Goal: Information Seeking & Learning: Find specific page/section

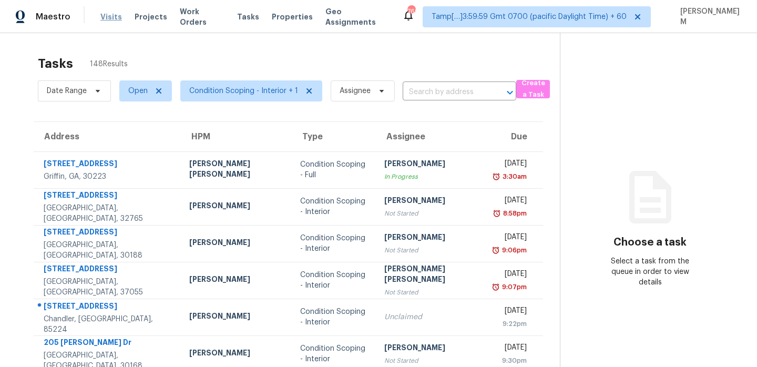
click at [107, 14] on span "Visits" at bounding box center [111, 17] width 22 height 11
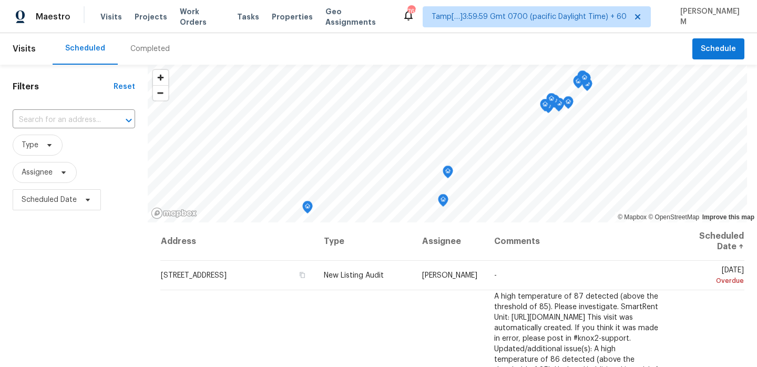
click at [158, 49] on div "Completed" at bounding box center [149, 49] width 39 height 11
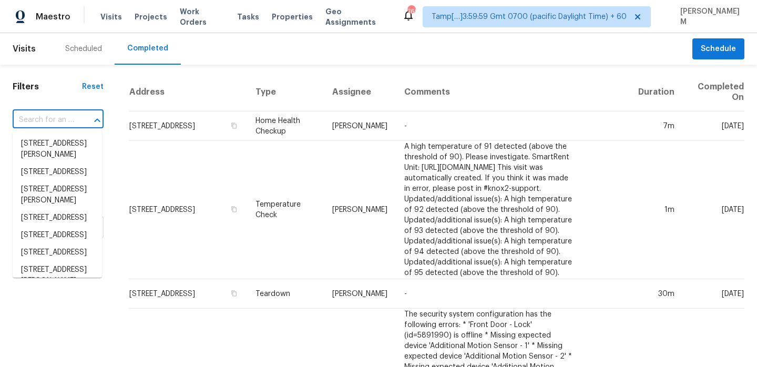
click at [70, 122] on input "text" at bounding box center [43, 120] width 61 height 16
paste input "[STREET_ADDRESS][PERSON_NAME]"
type input "[STREET_ADDRESS][PERSON_NAME]"
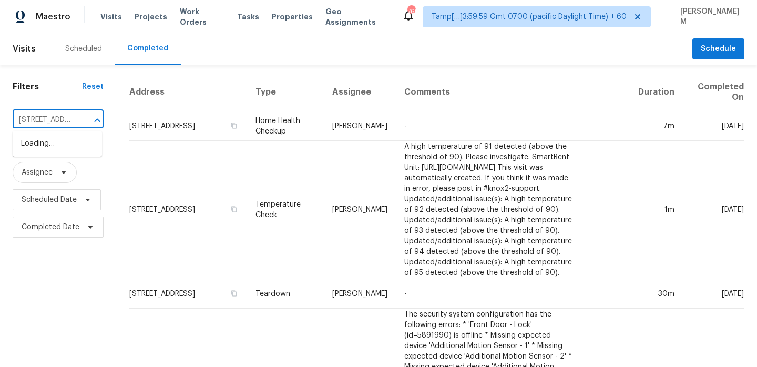
scroll to position [0, 89]
click at [81, 145] on li "[STREET_ADDRESS][PERSON_NAME]" at bounding box center [57, 149] width 89 height 28
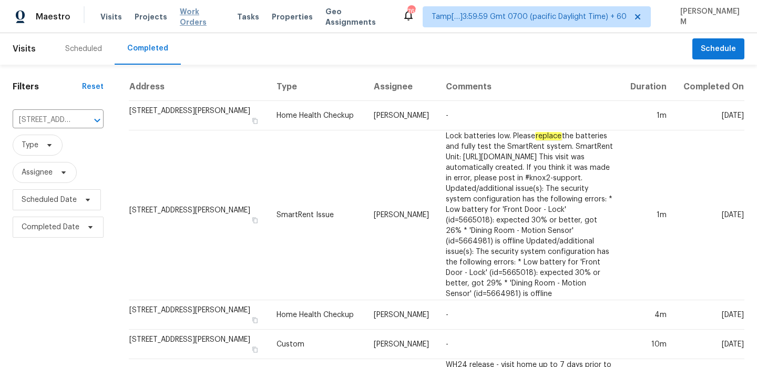
click at [191, 14] on span "Work Orders" at bounding box center [202, 16] width 45 height 21
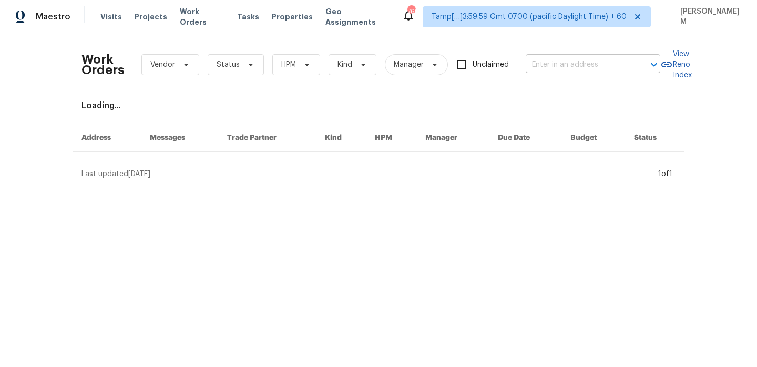
click at [546, 66] on input "text" at bounding box center [578, 65] width 105 height 16
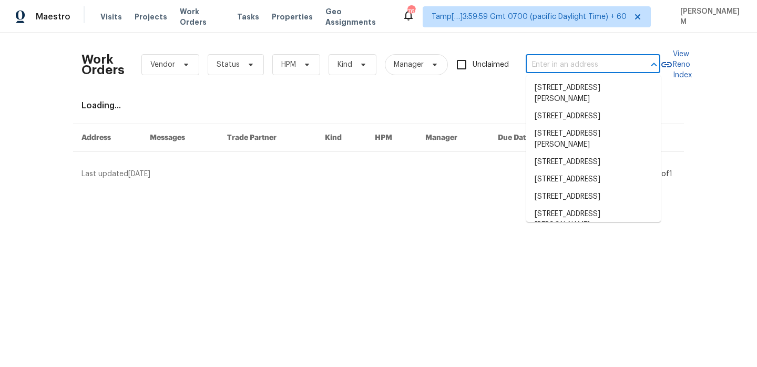
paste input "[STREET_ADDRESS][PERSON_NAME]"
type input "[STREET_ADDRESS][PERSON_NAME]"
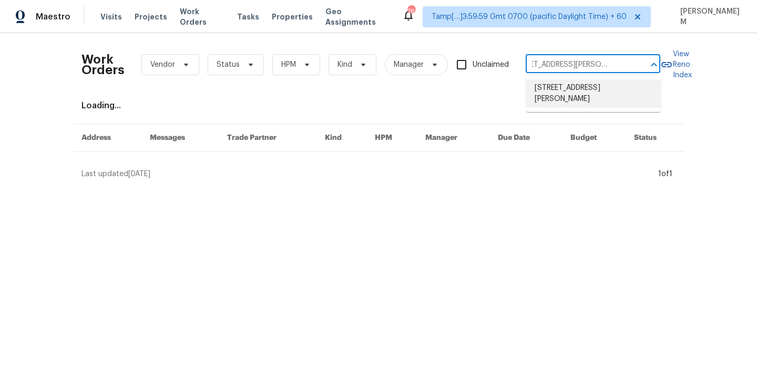
click at [562, 90] on li "[STREET_ADDRESS][PERSON_NAME]" at bounding box center [593, 93] width 135 height 28
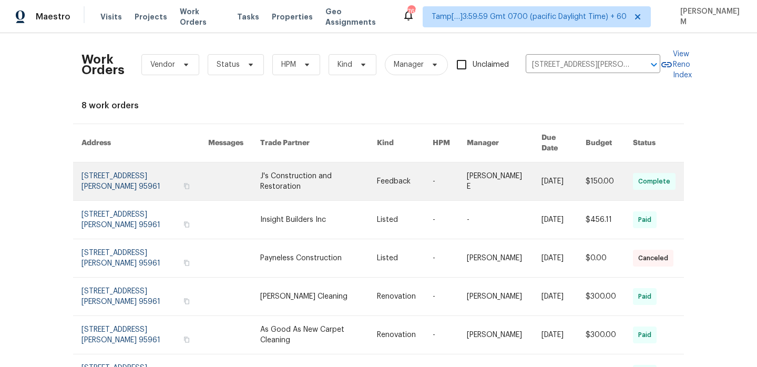
click at [493, 177] on link at bounding box center [504, 181] width 75 height 38
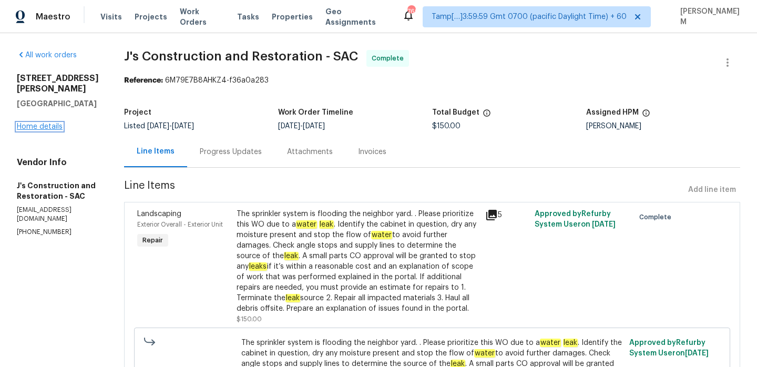
click at [56, 123] on link "Home details" at bounding box center [40, 126] width 46 height 7
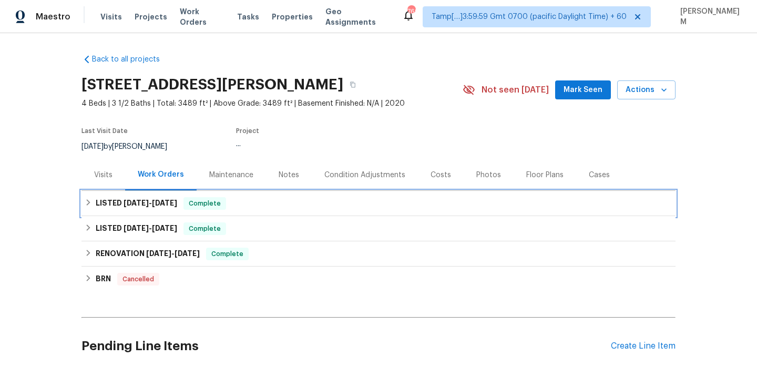
click at [276, 194] on div "LISTED [DATE] - [DATE] Complete" at bounding box center [378, 203] width 594 height 25
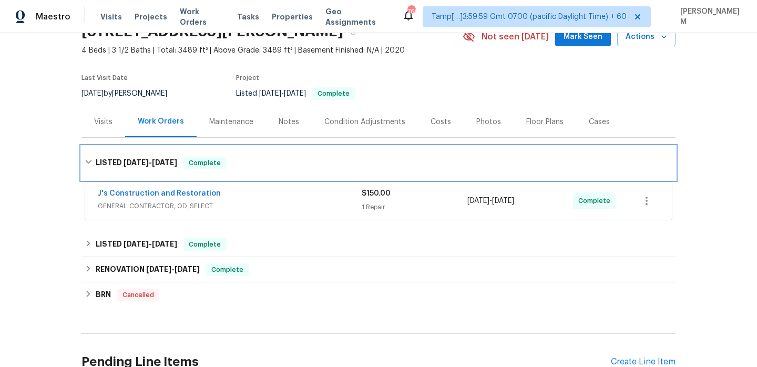
scroll to position [66, 0]
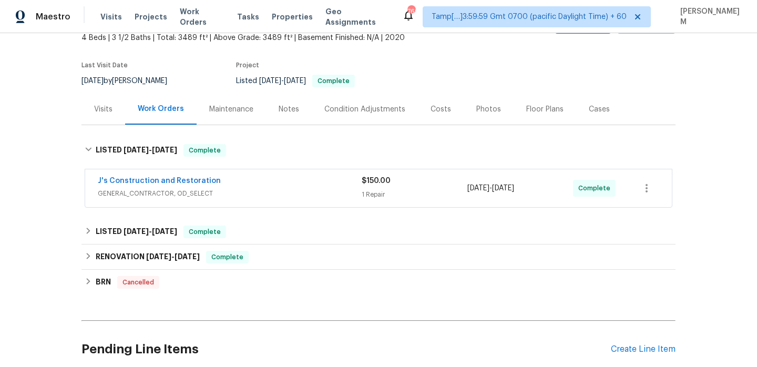
click at [290, 193] on span "GENERAL_CONTRACTOR, OD_SELECT" at bounding box center [230, 193] width 264 height 11
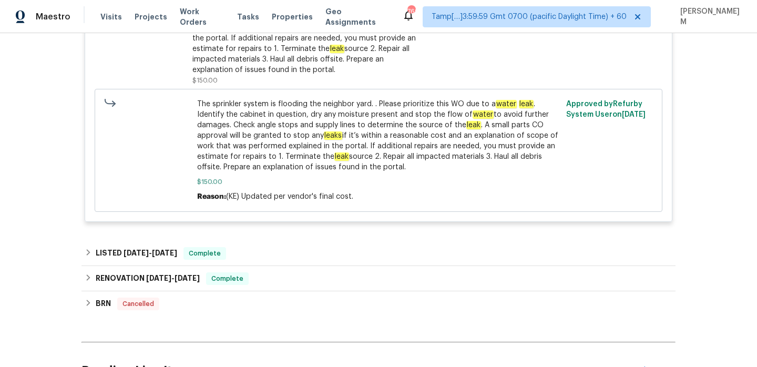
scroll to position [392, 0]
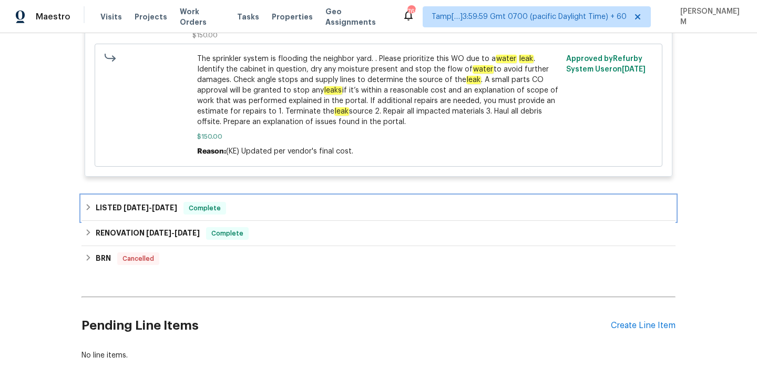
click at [296, 204] on div "LISTED [DATE] - [DATE] Complete" at bounding box center [379, 208] width 588 height 13
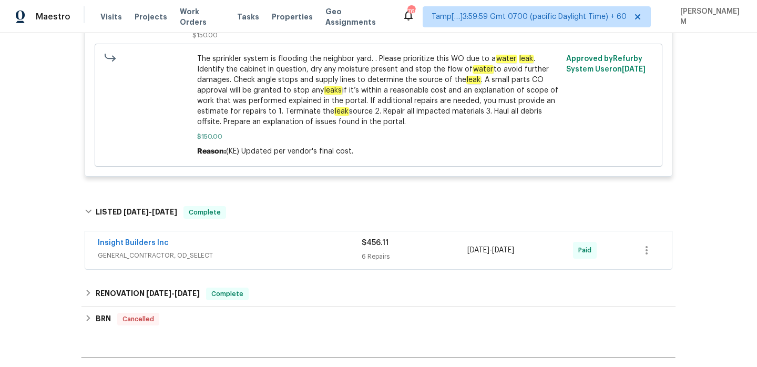
click at [301, 245] on div "Insight Builders Inc" at bounding box center [230, 244] width 264 height 13
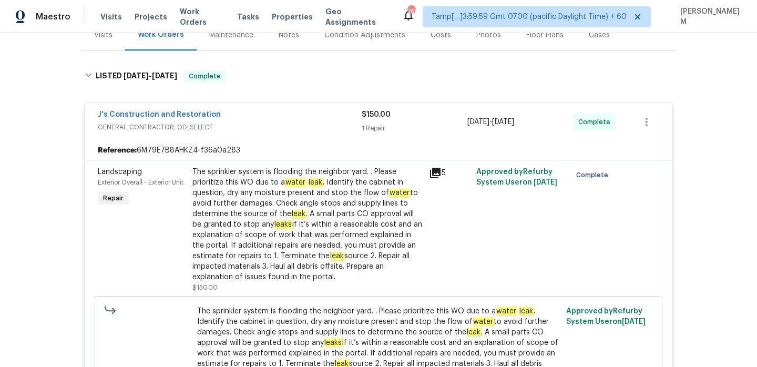
scroll to position [129, 0]
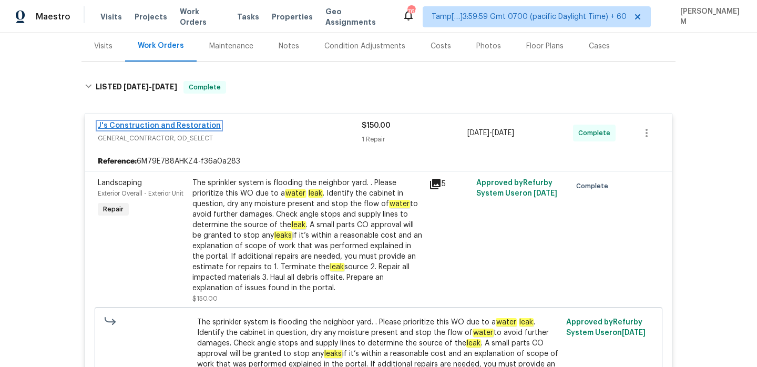
click at [192, 124] on link "J's Construction and Restoration" at bounding box center [159, 125] width 123 height 7
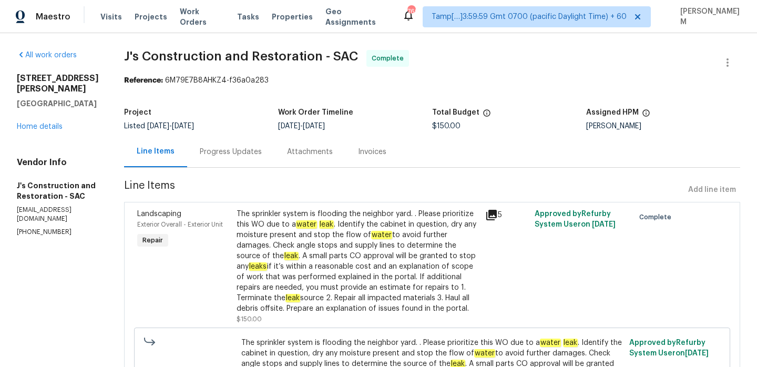
click at [262, 154] on div "Progress Updates" at bounding box center [231, 152] width 62 height 11
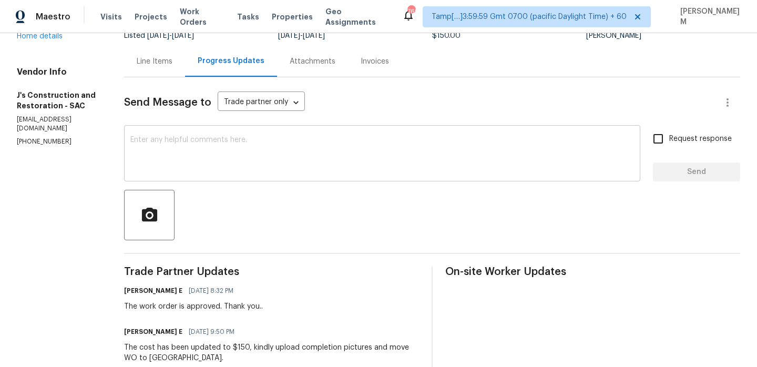
scroll to position [61, 0]
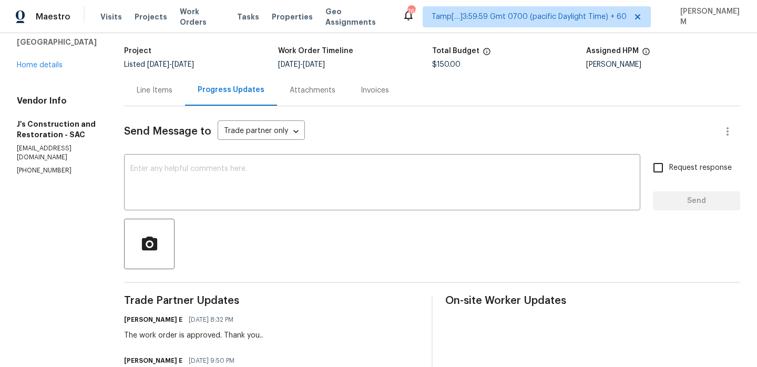
click at [395, 96] on div "Invoices" at bounding box center [375, 90] width 54 height 31
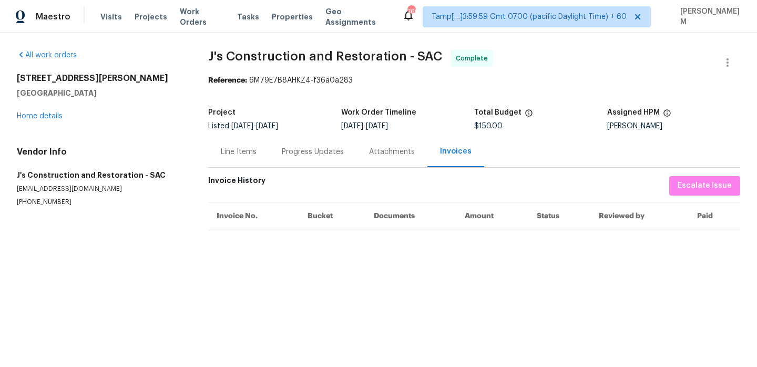
click at [233, 159] on div "Line Items" at bounding box center [238, 151] width 61 height 31
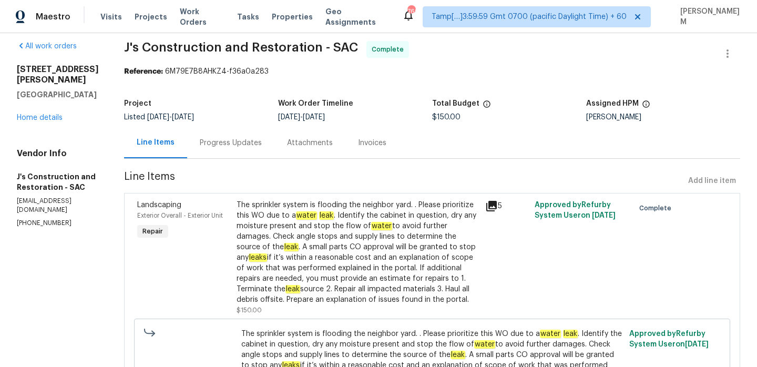
scroll to position [9, 0]
click at [222, 141] on div "Progress Updates" at bounding box center [231, 142] width 62 height 11
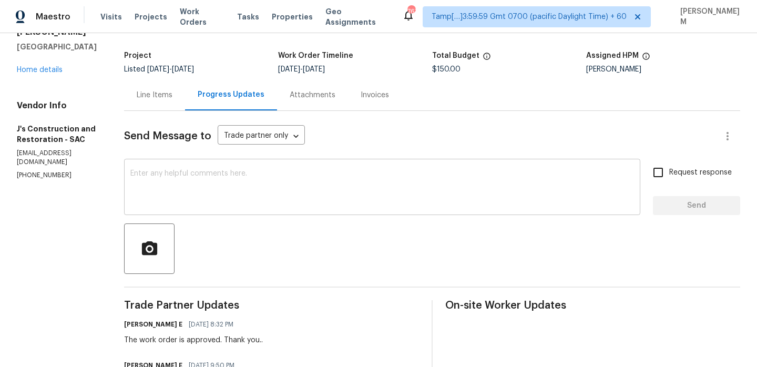
scroll to position [24, 0]
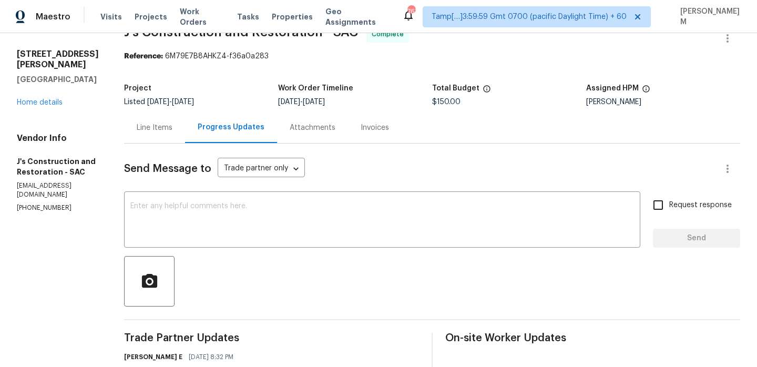
click at [178, 138] on div "Line Items" at bounding box center [154, 127] width 61 height 31
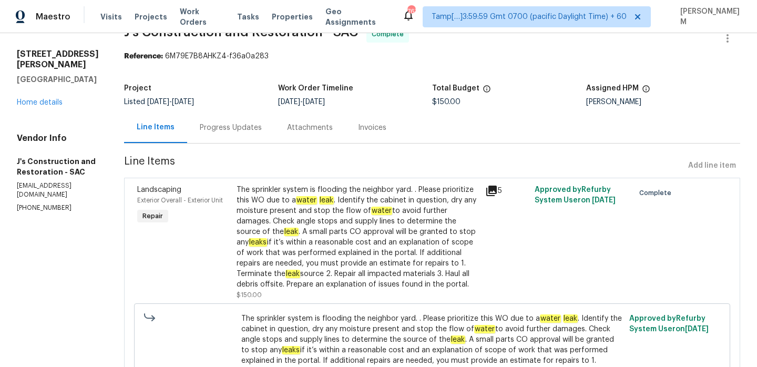
click at [399, 217] on div "The sprinkler system is flooding the neighbor yard. . Please prioritize this WO…" at bounding box center [357, 236] width 242 height 105
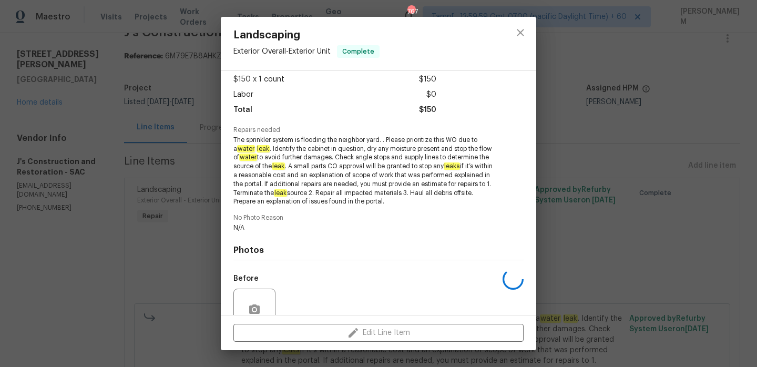
scroll to position [152, 0]
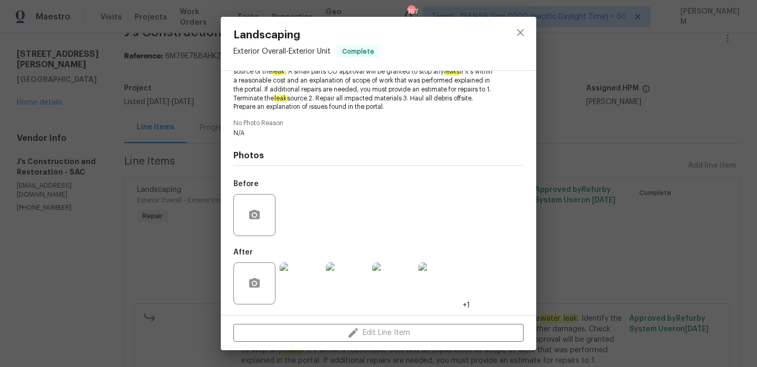
click at [310, 277] on img at bounding box center [301, 283] width 42 height 42
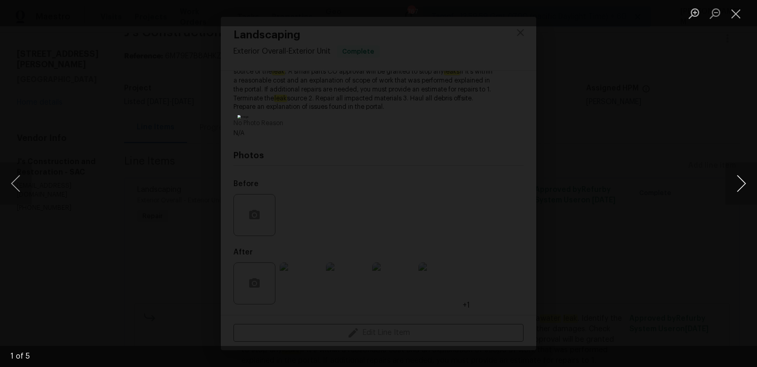
click at [740, 175] on button "Next image" at bounding box center [741, 183] width 32 height 42
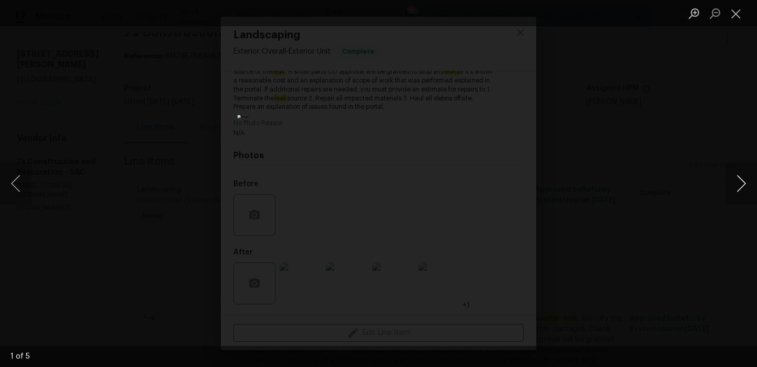
click at [740, 175] on button "Next image" at bounding box center [741, 183] width 32 height 42
click at [729, 11] on button "Close lightbox" at bounding box center [735, 13] width 21 height 18
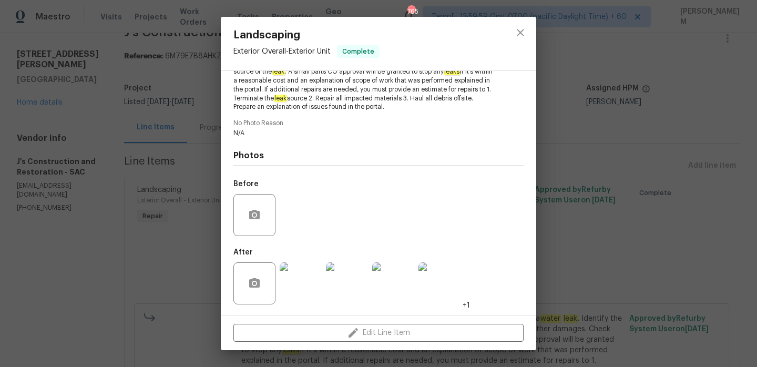
click at [160, 90] on div "Landscaping Exterior Overall - Exterior Unit Complete Vendor J's Construction a…" at bounding box center [378, 183] width 757 height 367
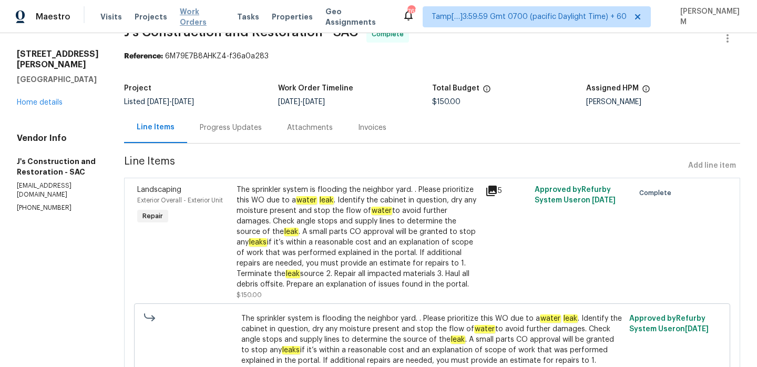
click at [187, 16] on span "Work Orders" at bounding box center [202, 16] width 45 height 21
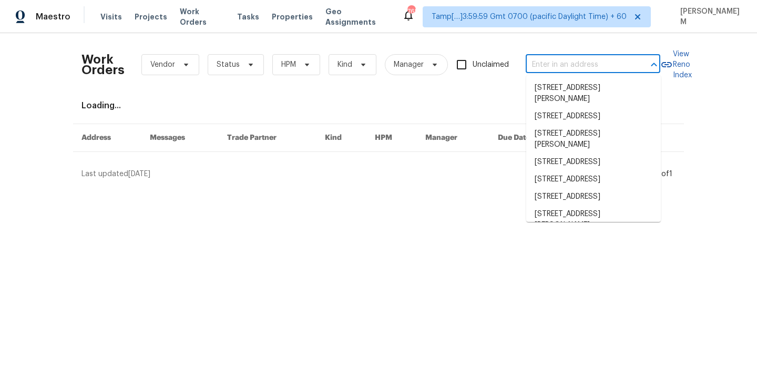
click at [557, 69] on input "text" at bounding box center [578, 65] width 105 height 16
paste input "[STREET_ADDRESS][PERSON_NAME]"
type input "[STREET_ADDRESS][PERSON_NAME]"
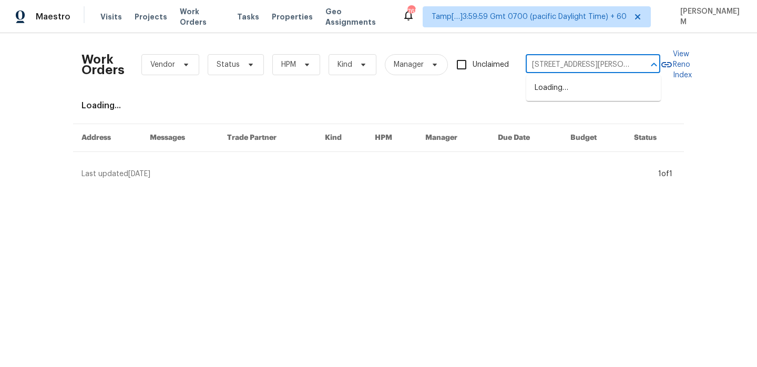
scroll to position [0, 39]
click at [588, 91] on li "[STREET_ADDRESS][PERSON_NAME]" at bounding box center [593, 93] width 135 height 28
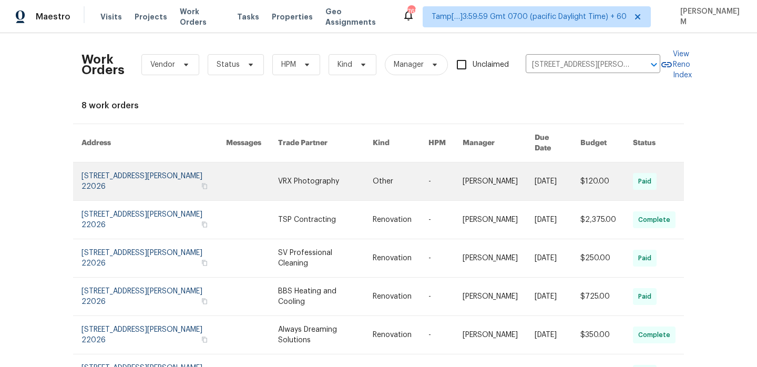
click at [398, 181] on link at bounding box center [401, 181] width 56 height 38
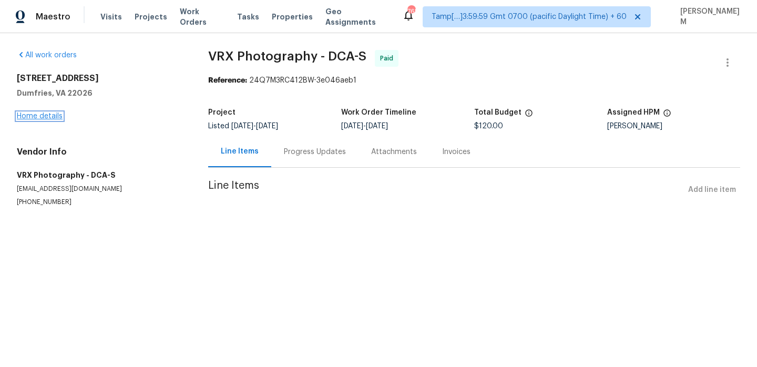
click at [29, 115] on div "All work orders [STREET_ADDRESS][PERSON_NAME] Home details Vendor Info VRX Phot…" at bounding box center [378, 140] width 757 height 215
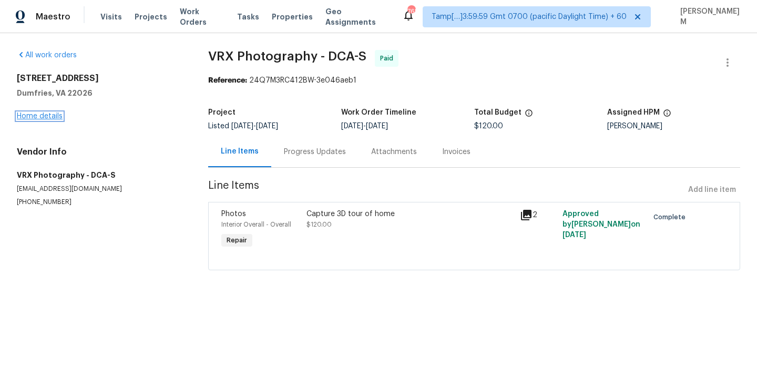
click at [60, 117] on link "Home details" at bounding box center [40, 115] width 46 height 7
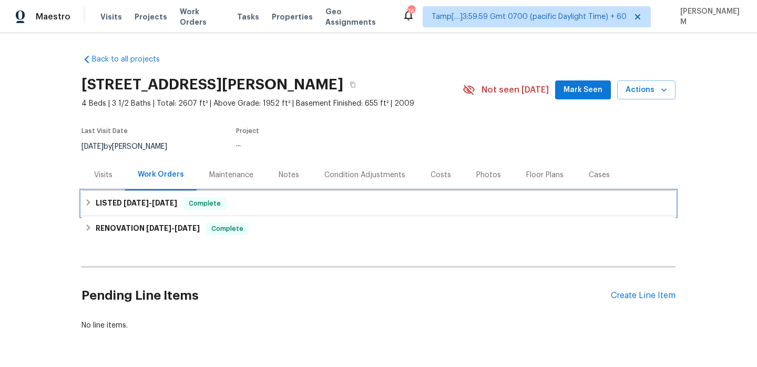
click at [232, 199] on div "LISTED [DATE] - [DATE] Complete" at bounding box center [379, 203] width 588 height 13
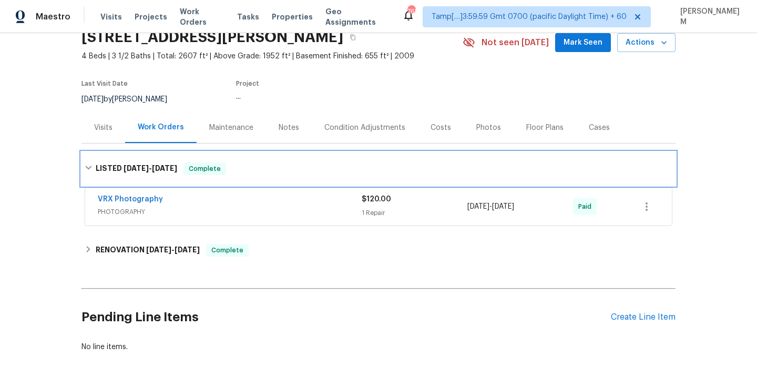
scroll to position [63, 0]
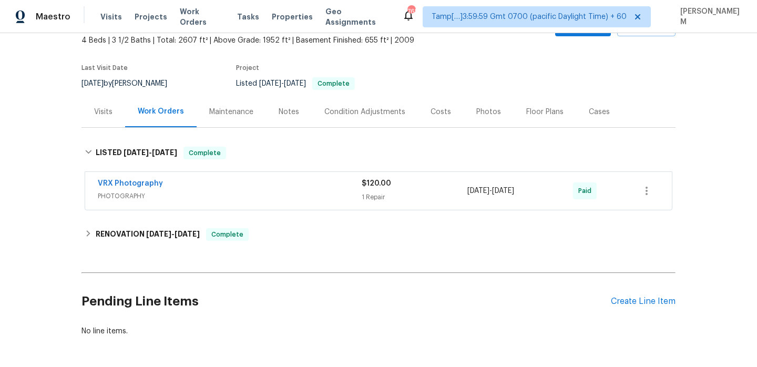
click at [244, 193] on span "PHOTOGRAPHY" at bounding box center [230, 196] width 264 height 11
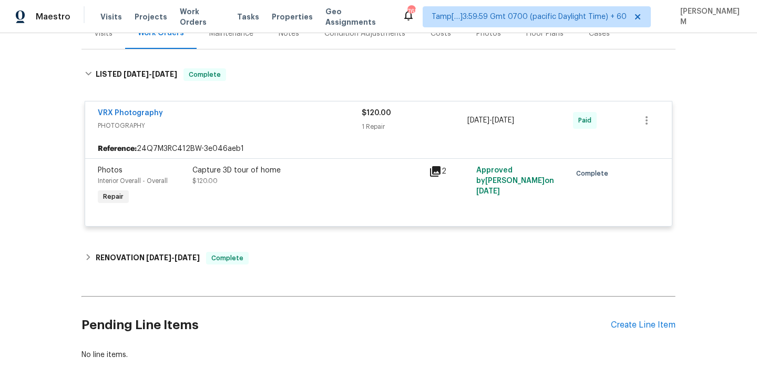
scroll to position [147, 0]
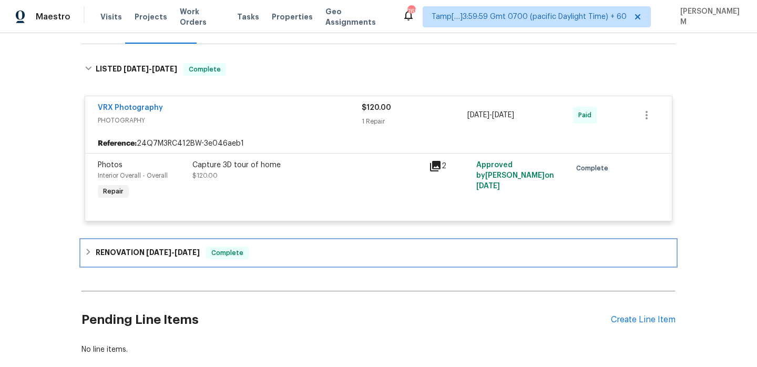
click at [257, 245] on div "RENOVATION [DATE] - [DATE] Complete" at bounding box center [378, 252] width 594 height 25
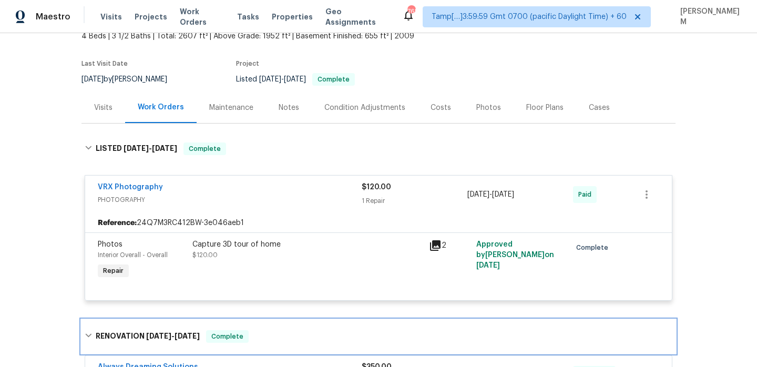
scroll to position [47, 0]
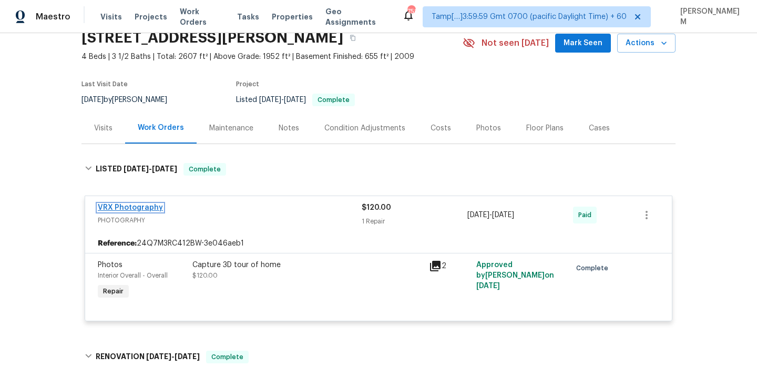
click at [156, 207] on link "VRX Photography" at bounding box center [130, 207] width 65 height 7
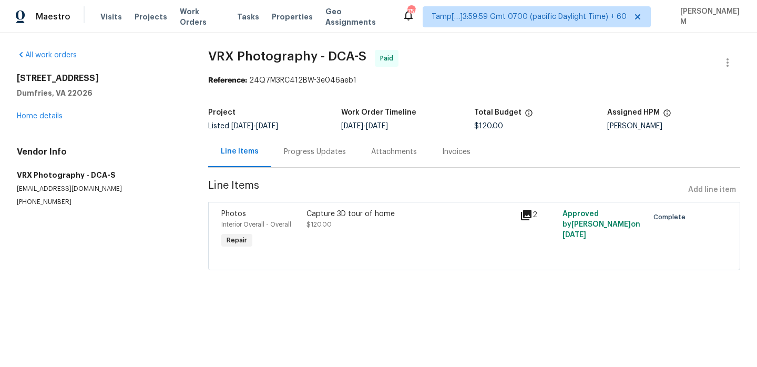
click at [295, 156] on div "Progress Updates" at bounding box center [315, 152] width 62 height 11
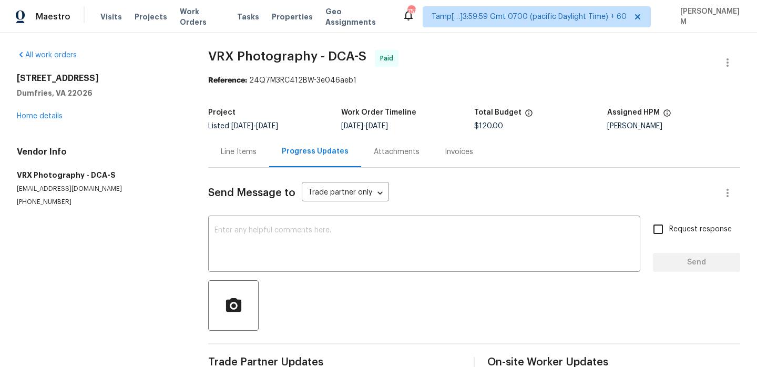
scroll to position [24, 0]
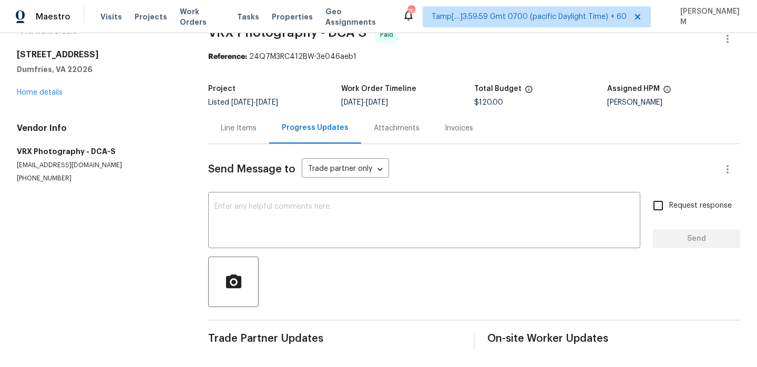
click at [249, 130] on div "Line Items" at bounding box center [239, 128] width 36 height 11
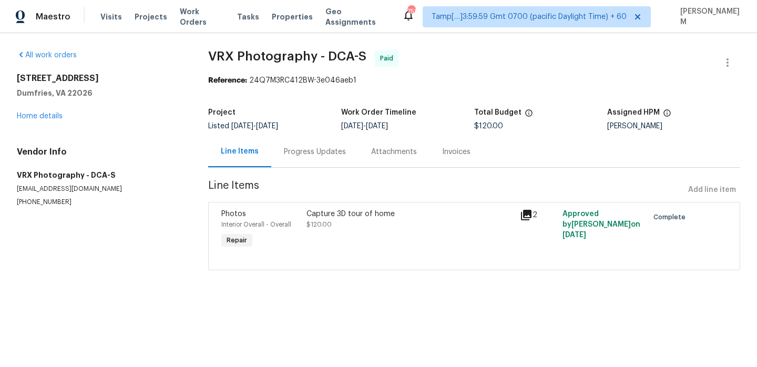
click at [35, 112] on div "[STREET_ADDRESS][PERSON_NAME] Home details" at bounding box center [100, 97] width 166 height 48
click at [40, 116] on link "Home details" at bounding box center [40, 115] width 46 height 7
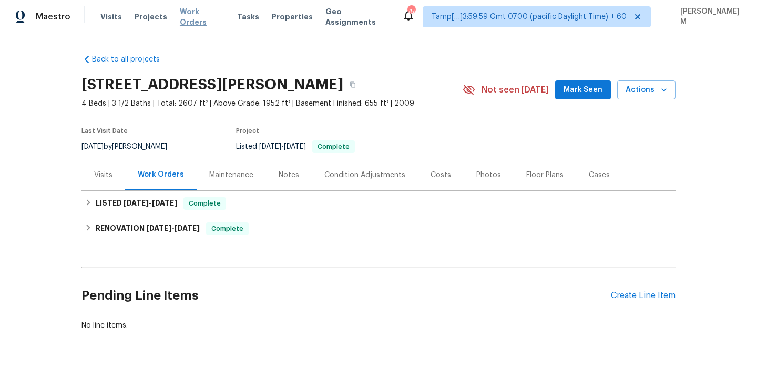
click at [204, 13] on span "Work Orders" at bounding box center [202, 16] width 45 height 21
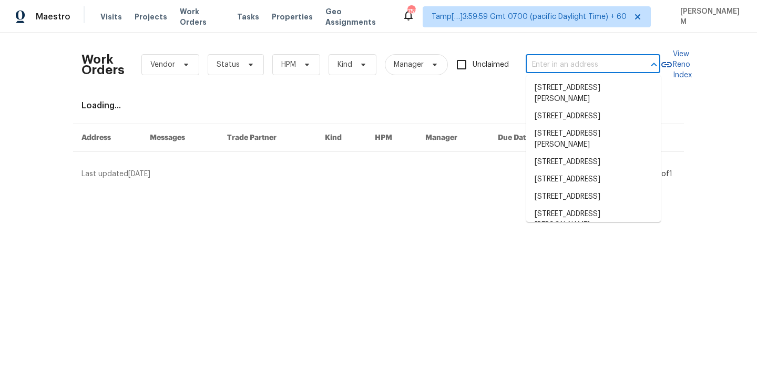
click at [578, 63] on input "text" at bounding box center [578, 65] width 105 height 16
paste input "[STREET_ADDRESS]"
type input "[STREET_ADDRESS]"
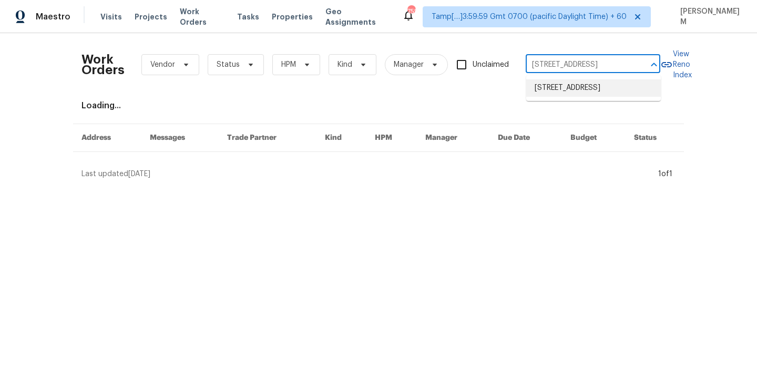
click at [593, 94] on li "[STREET_ADDRESS]" at bounding box center [593, 87] width 135 height 17
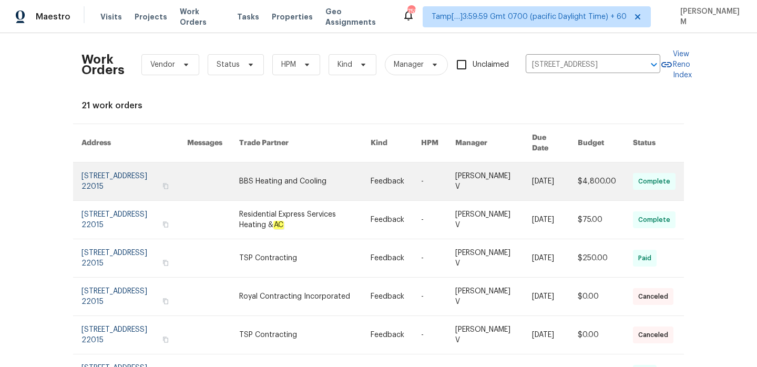
click at [373, 173] on td "Feedback" at bounding box center [387, 181] width 50 height 38
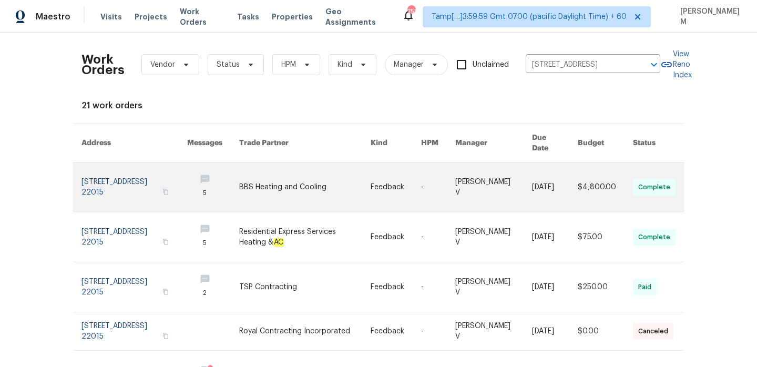
click at [373, 173] on td "Feedback" at bounding box center [387, 187] width 50 height 50
click at [352, 183] on link at bounding box center [304, 186] width 131 height 49
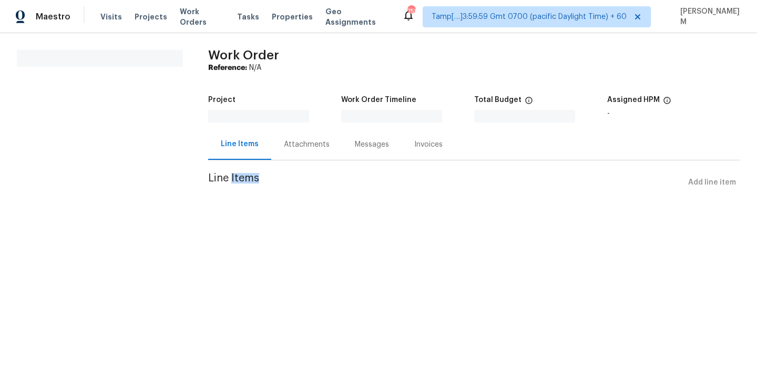
click at [352, 183] on span "Line Items" at bounding box center [446, 182] width 476 height 19
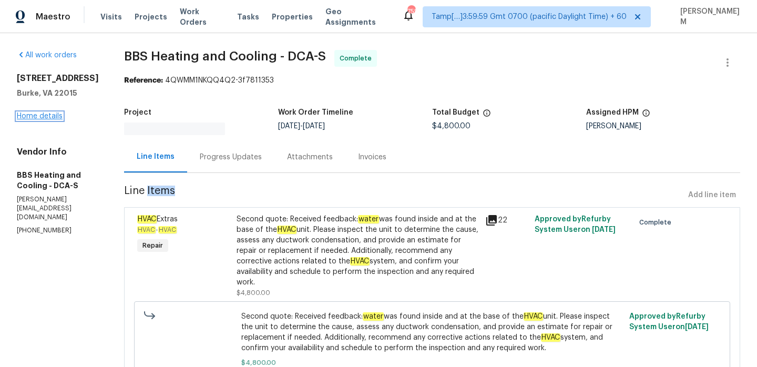
click at [48, 116] on link "Home details" at bounding box center [40, 115] width 46 height 7
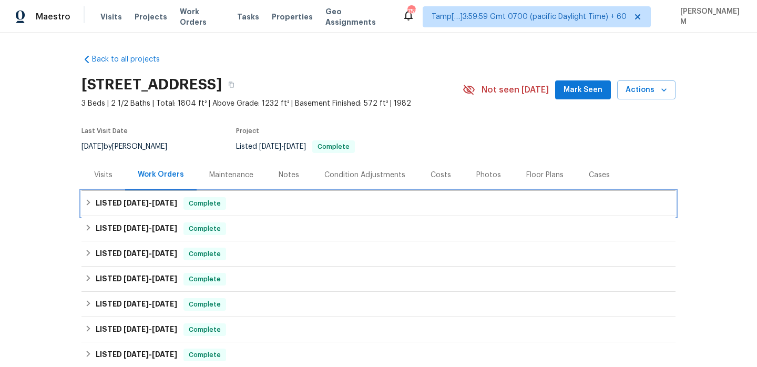
click at [266, 203] on div "LISTED [DATE] - [DATE] Complete" at bounding box center [379, 203] width 588 height 13
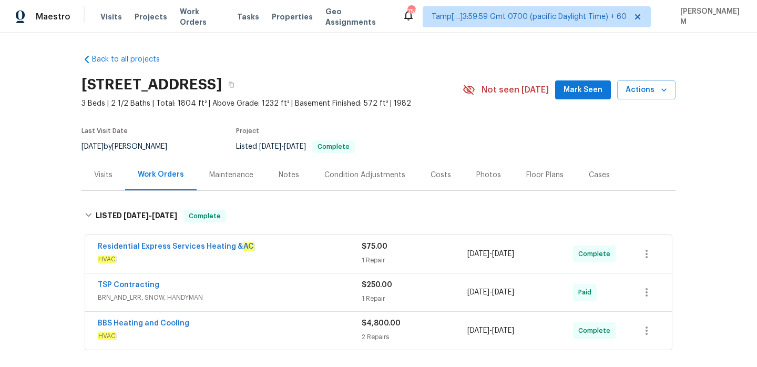
click at [307, 258] on span "HVAC" at bounding box center [230, 259] width 264 height 11
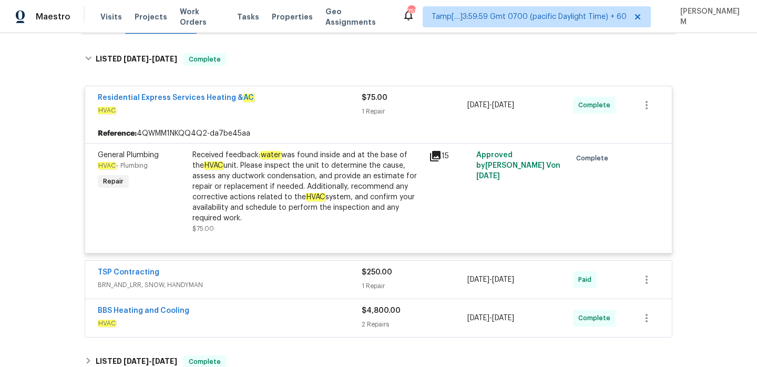
scroll to position [163, 0]
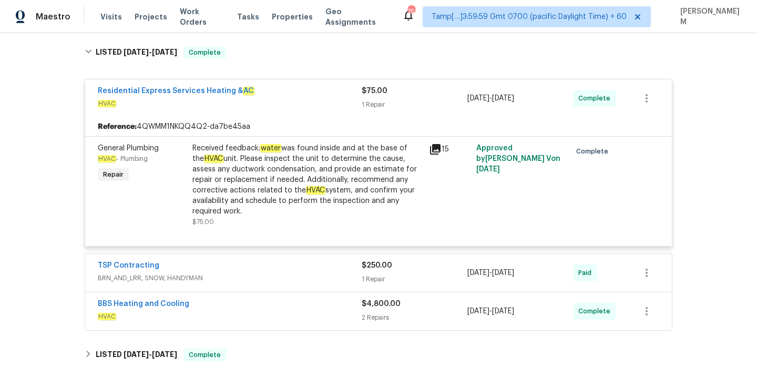
click at [284, 260] on div "TSP Contracting" at bounding box center [230, 266] width 264 height 13
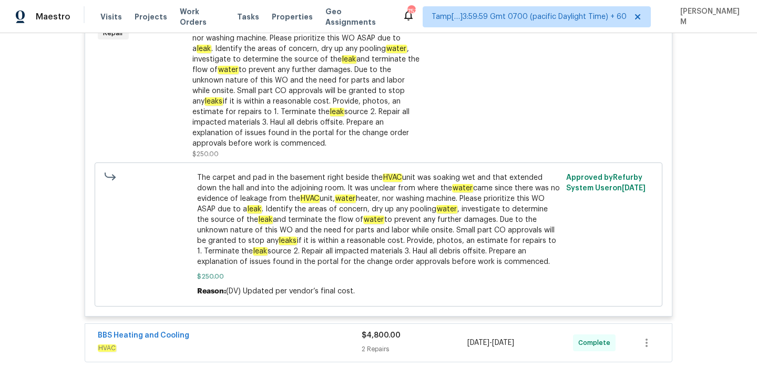
scroll to position [573, 0]
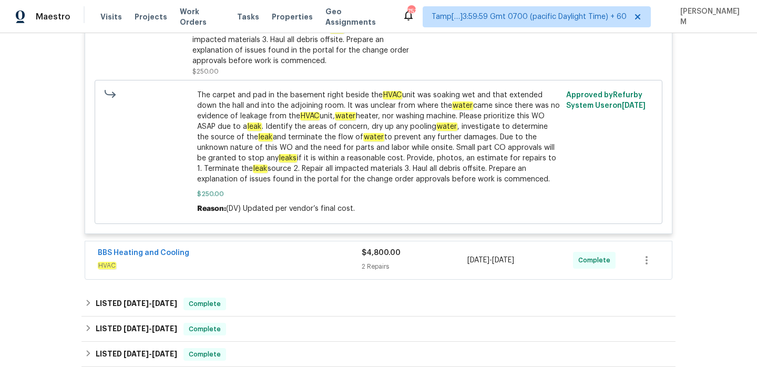
click at [311, 248] on div "BBS Heating and Cooling" at bounding box center [230, 254] width 264 height 13
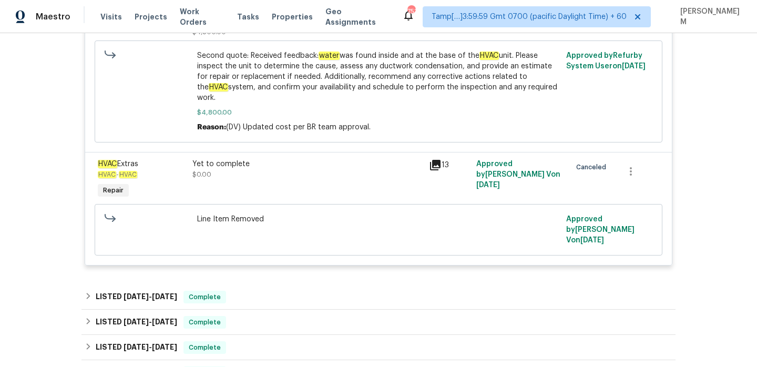
scroll to position [935, 0]
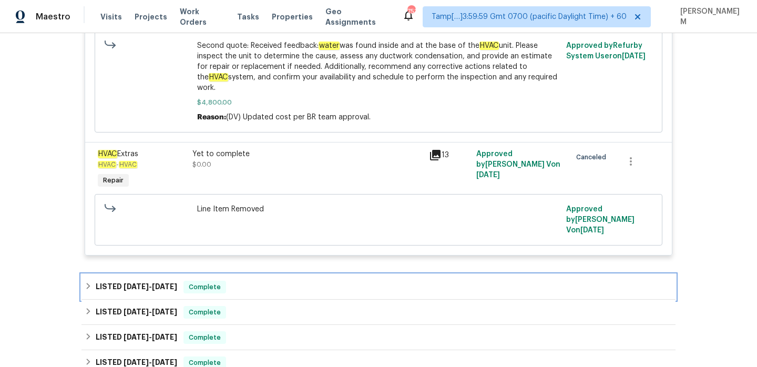
click at [328, 281] on div "LISTED [DATE] - [DATE] Complete" at bounding box center [379, 287] width 588 height 13
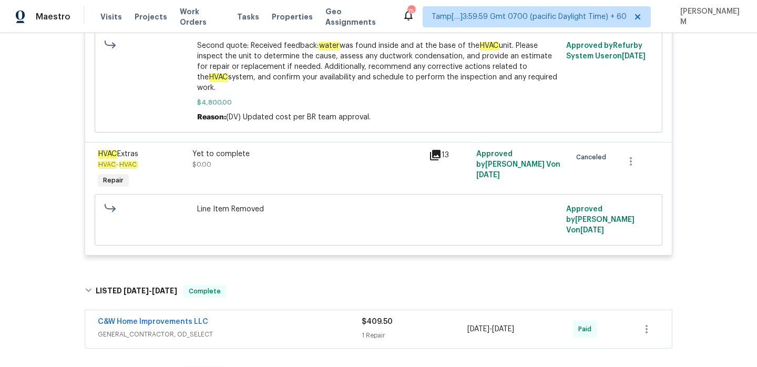
click at [322, 316] on div "C&W Home Improvements LLC" at bounding box center [230, 322] width 264 height 13
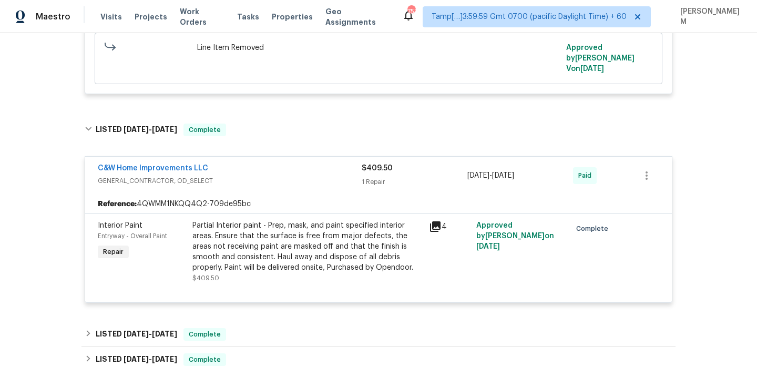
scroll to position [1133, 0]
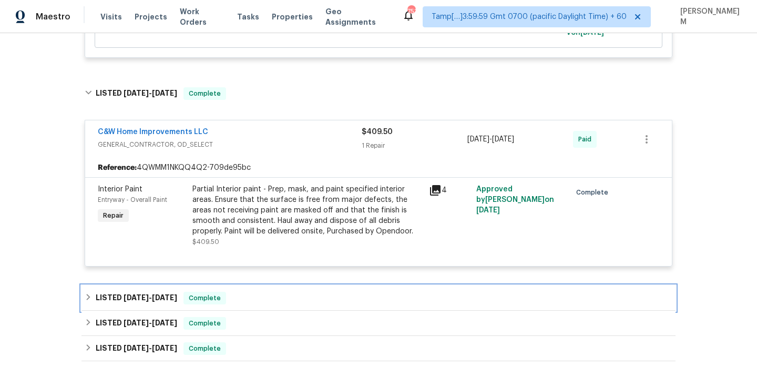
click at [307, 292] on div "LISTED [DATE] - [DATE] Complete" at bounding box center [379, 298] width 588 height 13
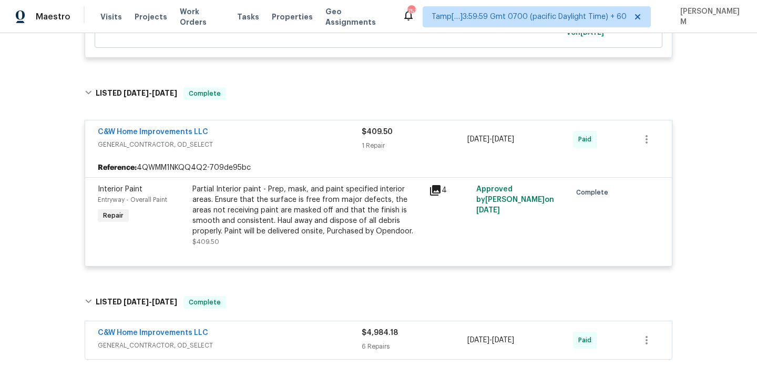
click at [314, 340] on span "GENERAL_CONTRACTOR, OD_SELECT" at bounding box center [230, 345] width 264 height 11
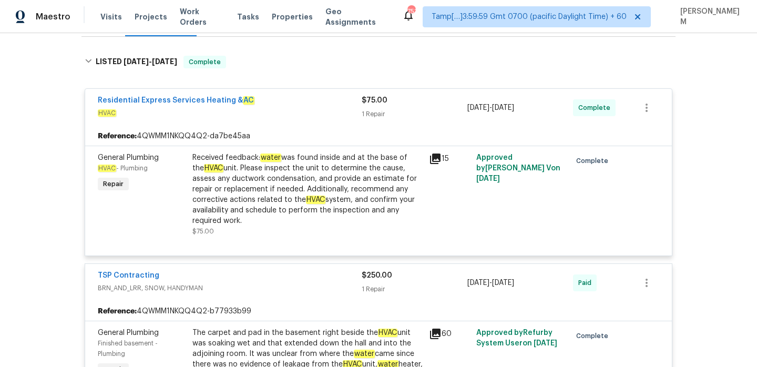
scroll to position [155, 0]
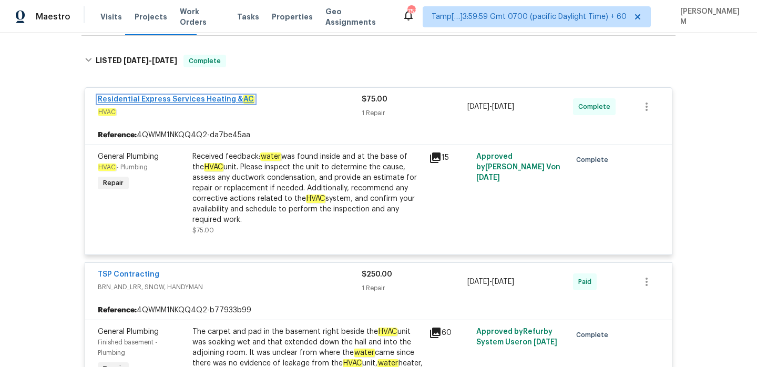
click at [221, 100] on link "Residential Express Services Heating & AC" at bounding box center [176, 99] width 157 height 7
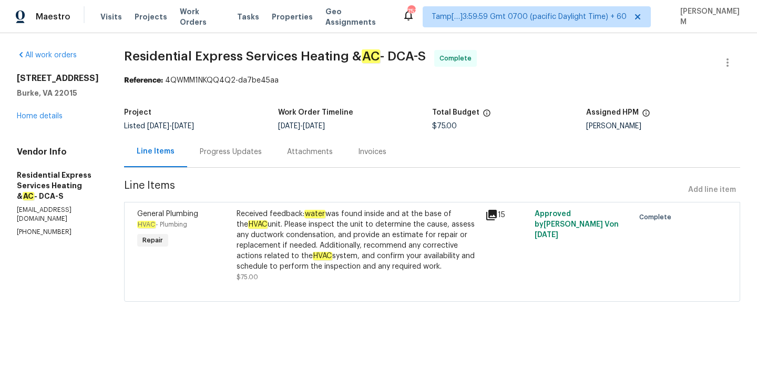
click at [240, 159] on div "Progress Updates" at bounding box center [230, 151] width 87 height 31
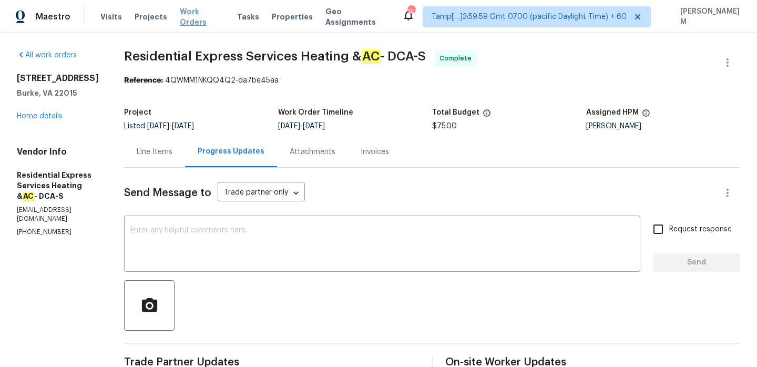
click at [198, 16] on span "Work Orders" at bounding box center [202, 16] width 45 height 21
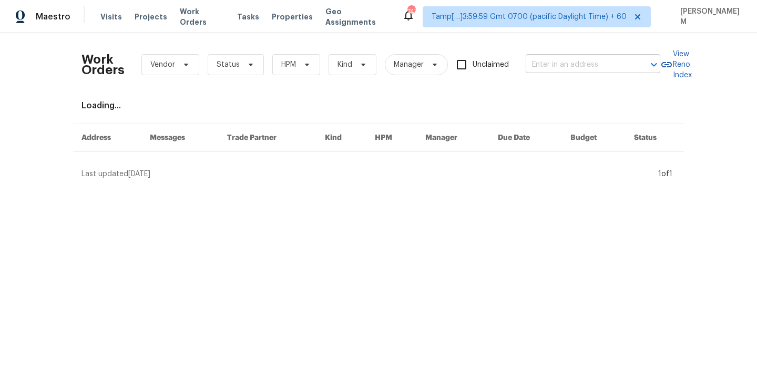
click at [557, 60] on input "text" at bounding box center [578, 65] width 105 height 16
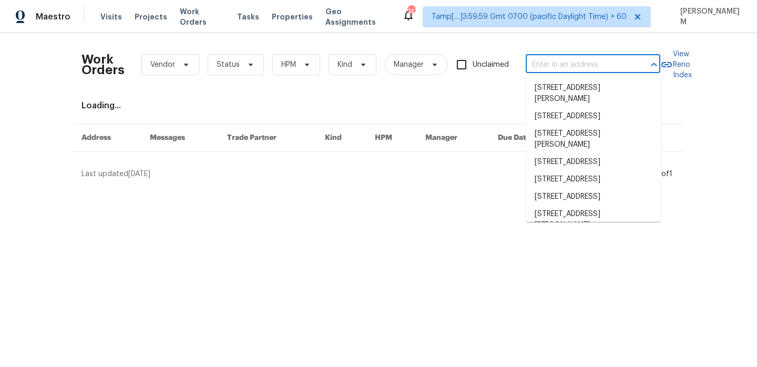
paste input "[STREET_ADDRESS]"
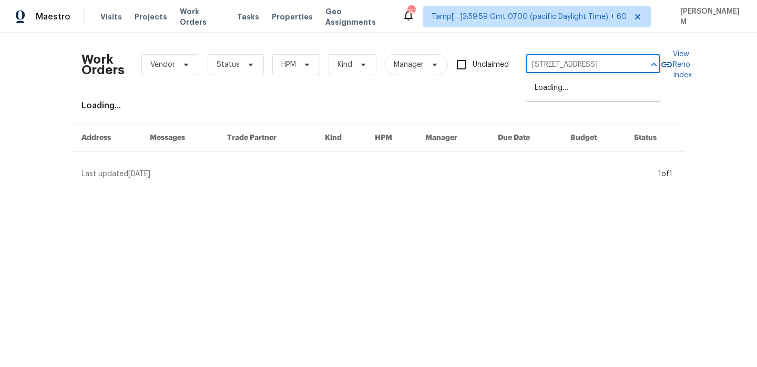
click at [591, 65] on input "[STREET_ADDRESS]" at bounding box center [578, 65] width 105 height 16
click at [592, 64] on input "[STREET_ADDRESS]" at bounding box center [578, 65] width 105 height 16
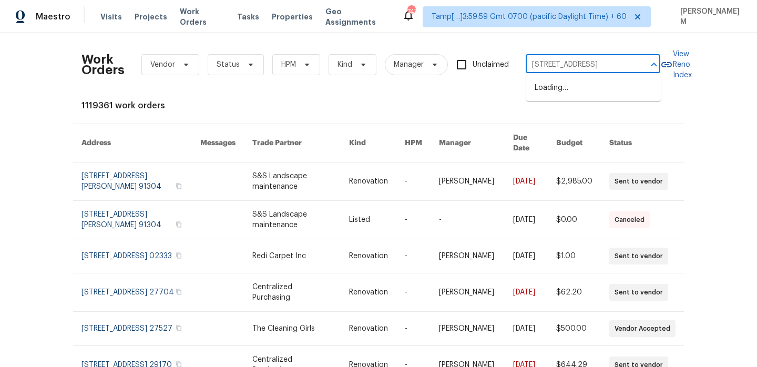
scroll to position [0, 69]
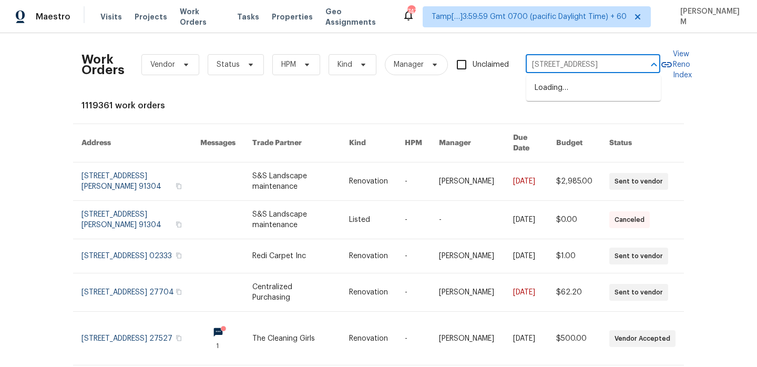
drag, startPoint x: 638, startPoint y: 65, endPoint x: 601, endPoint y: 66, distance: 36.8
click at [601, 66] on div "[STREET_ADDRESS] ​" at bounding box center [593, 65] width 135 height 16
click at [601, 66] on input "[STREET_ADDRESS]" at bounding box center [578, 65] width 105 height 16
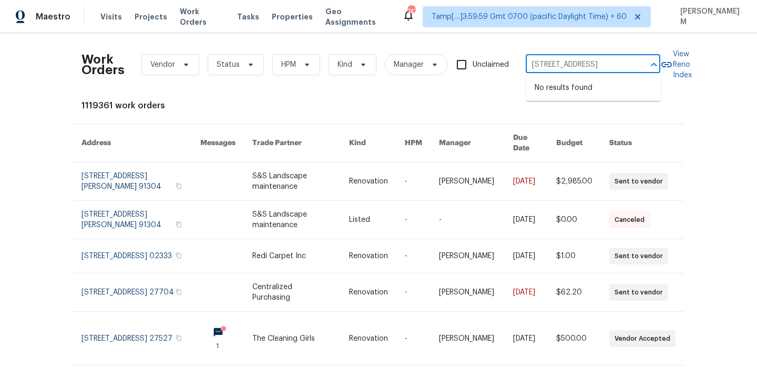
click at [593, 63] on input "[STREET_ADDRESS]" at bounding box center [578, 65] width 105 height 16
drag, startPoint x: 593, startPoint y: 64, endPoint x: 633, endPoint y: 64, distance: 39.9
click at [633, 64] on div "[STREET_ADDRESS] ​" at bounding box center [593, 65] width 135 height 16
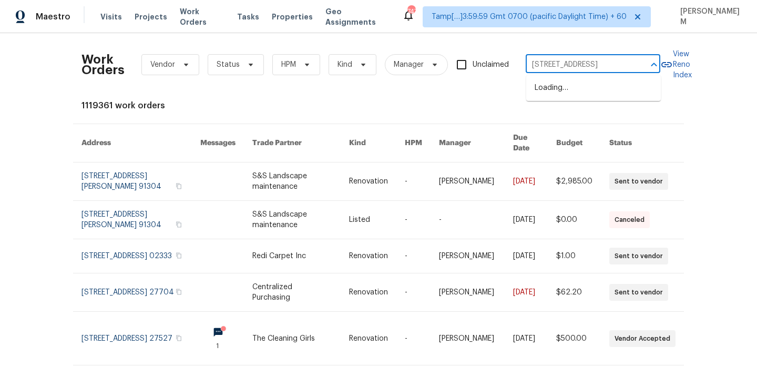
type input "[STREET_ADDRESS]"
click at [595, 97] on li "[STREET_ADDRESS]" at bounding box center [593, 87] width 135 height 17
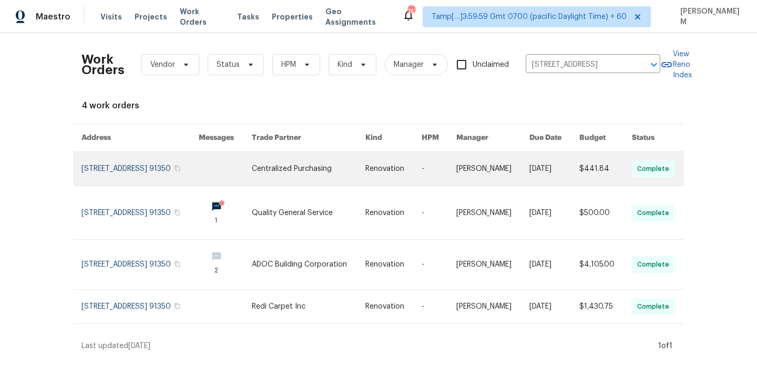
click at [491, 186] on link at bounding box center [492, 169] width 73 height 34
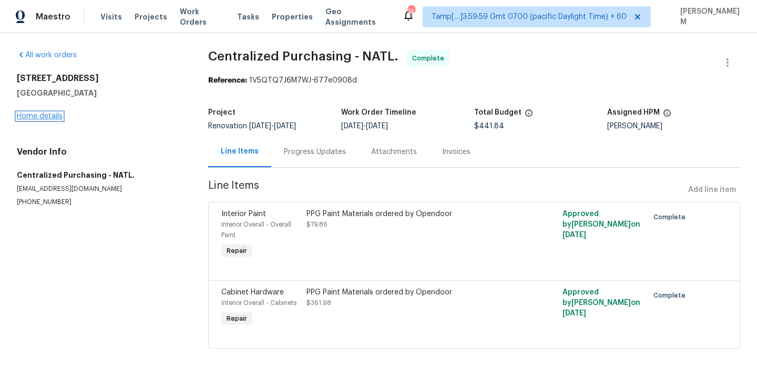
click at [48, 117] on link "Home details" at bounding box center [40, 115] width 46 height 7
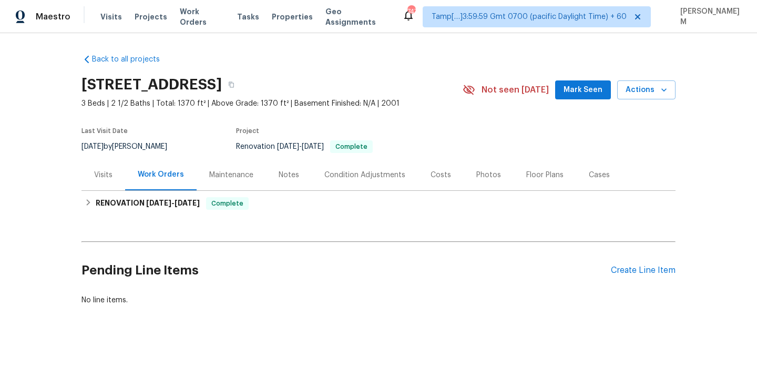
click at [259, 190] on div "Maintenance" at bounding box center [231, 174] width 69 height 31
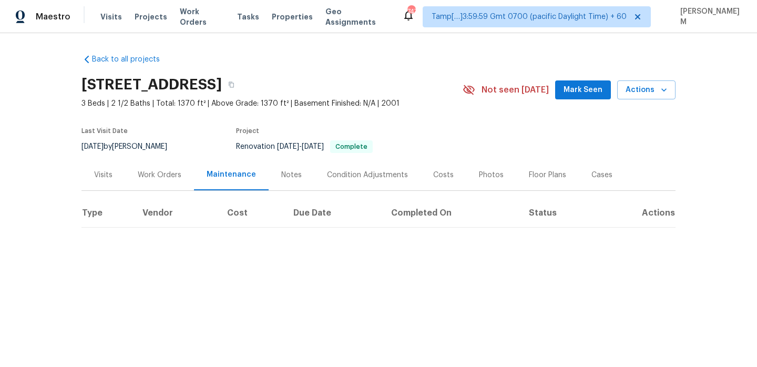
click at [160, 180] on div "Work Orders" at bounding box center [160, 175] width 44 height 11
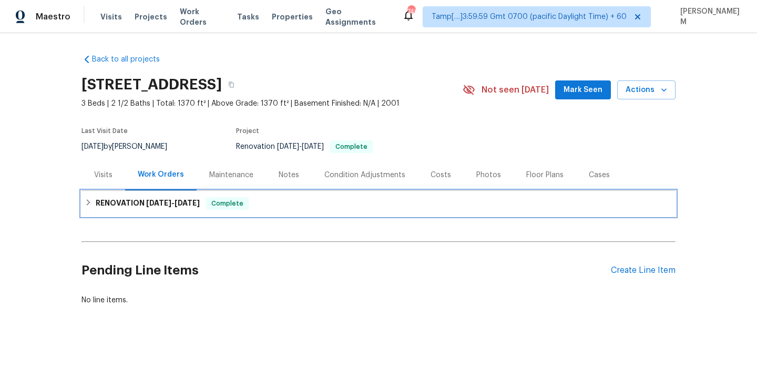
click at [174, 207] on span "[DATE] - [DATE]" at bounding box center [173, 202] width 54 height 7
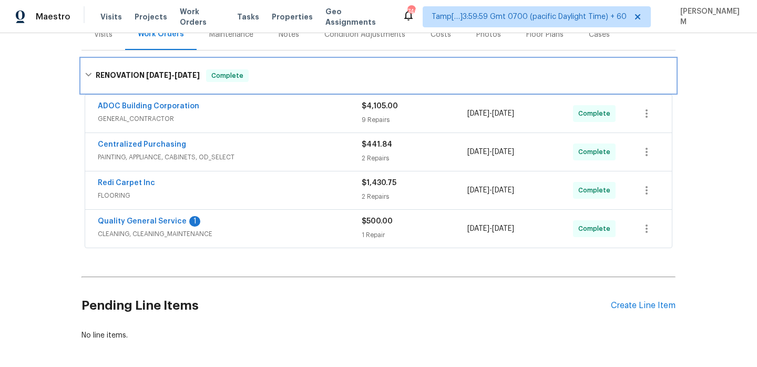
scroll to position [142, 0]
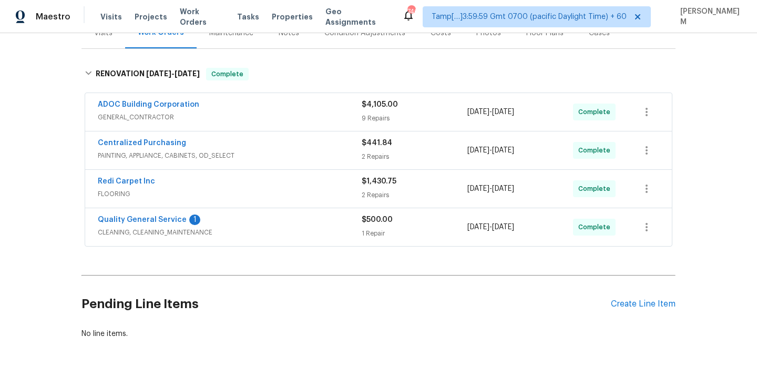
click at [111, 38] on div "Visits" at bounding box center [103, 33] width 18 height 11
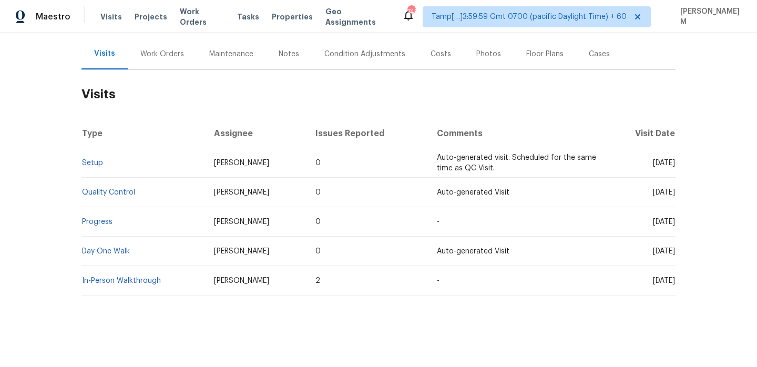
scroll to position [131, 0]
click at [90, 164] on link "Setup" at bounding box center [92, 162] width 21 height 7
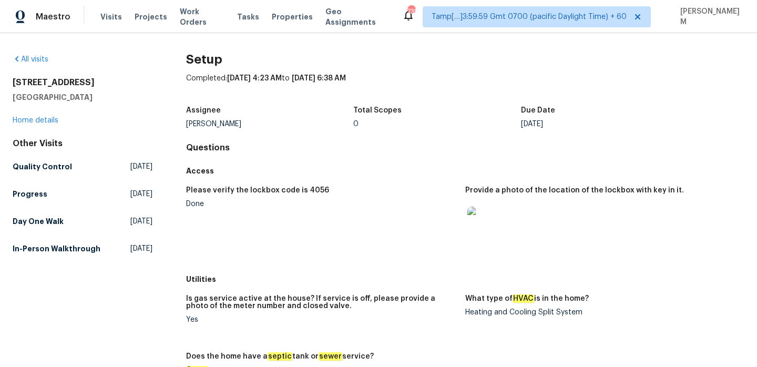
click at [544, 308] on div "What type of HVAC is in the home?" at bounding box center [600, 302] width 271 height 14
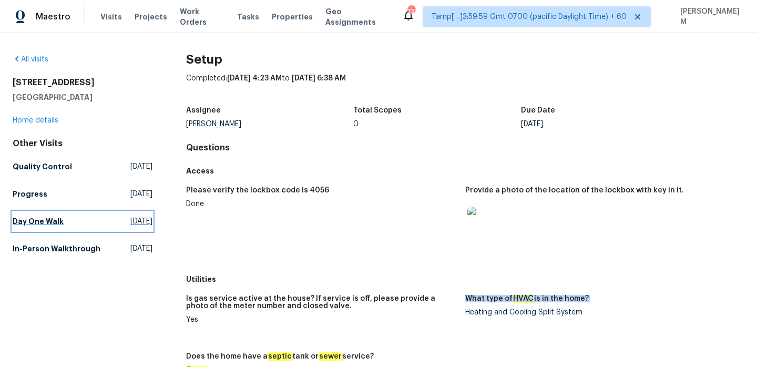
click at [46, 223] on h5 "Day One Walk" at bounding box center [38, 221] width 51 height 11
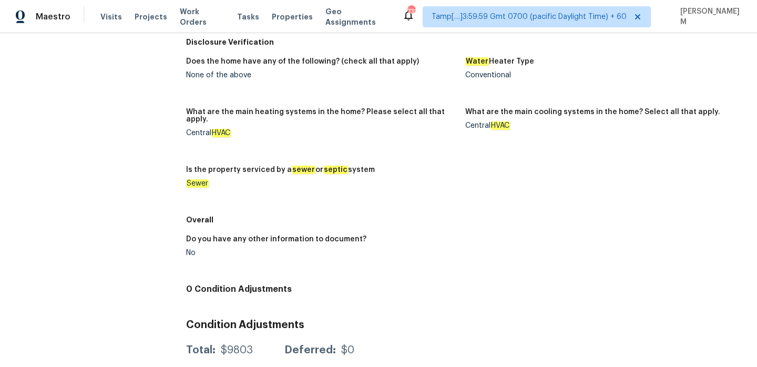
scroll to position [554, 0]
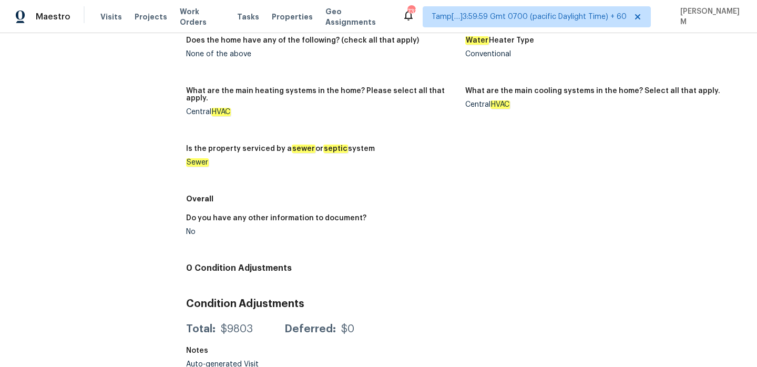
click at [194, 158] on em "Sewer" at bounding box center [197, 162] width 23 height 8
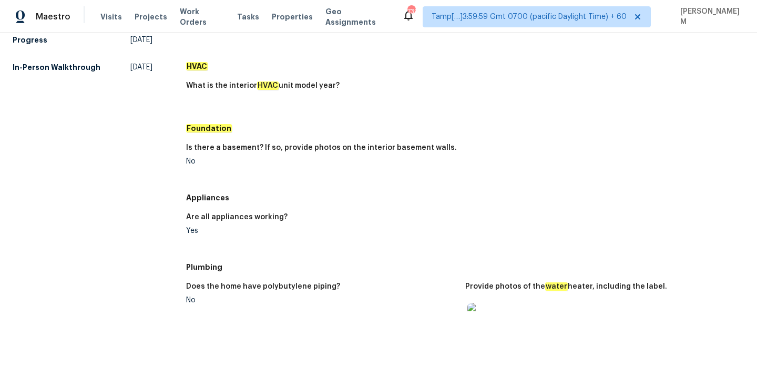
scroll to position [90, 0]
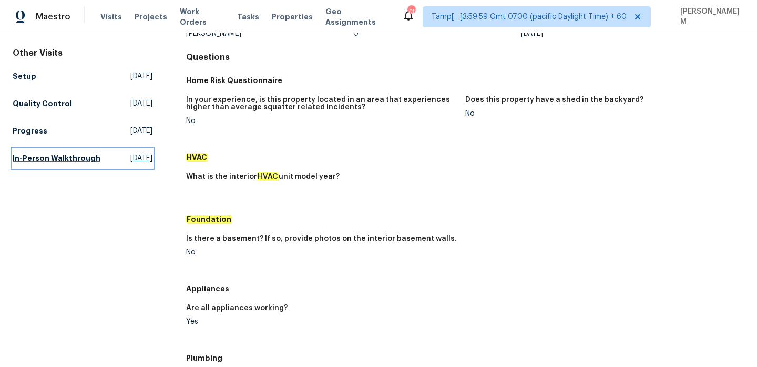
click at [46, 163] on h5 "In-Person Walkthrough" at bounding box center [57, 158] width 88 height 11
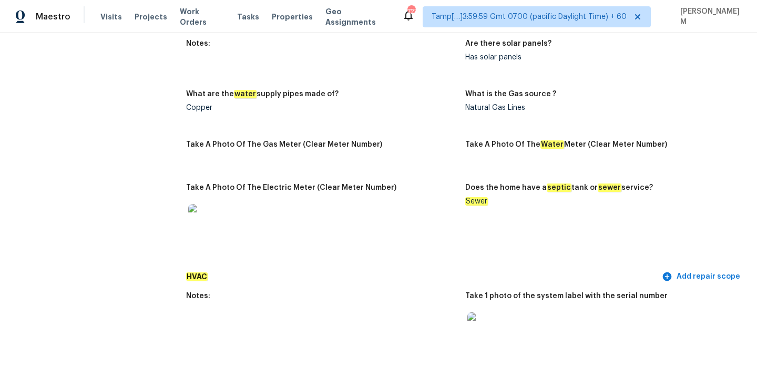
scroll to position [762, 0]
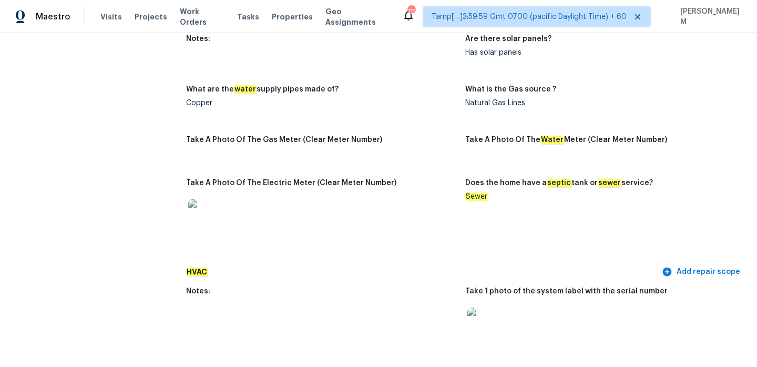
click at [486, 213] on figure "Does the home have a septic tank or sewer service? Sewer" at bounding box center [604, 217] width 279 height 77
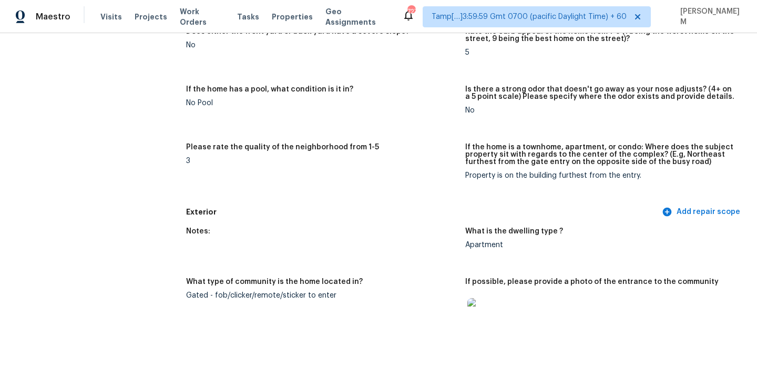
scroll to position [0, 0]
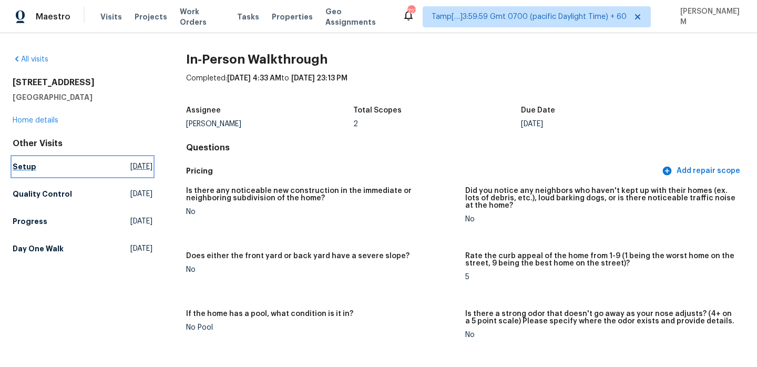
click at [28, 167] on h5 "Setup" at bounding box center [25, 166] width 24 height 11
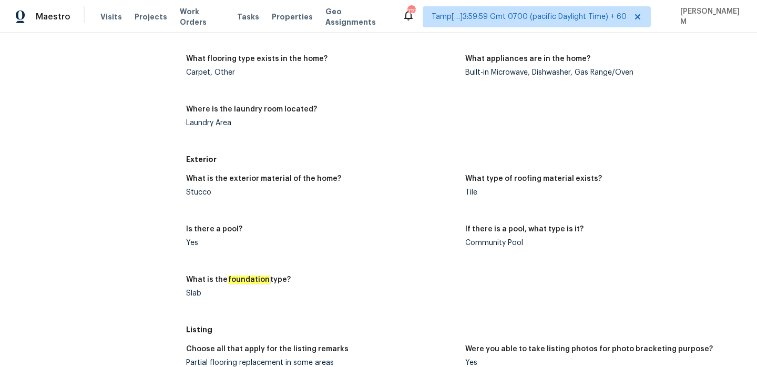
scroll to position [497, 0]
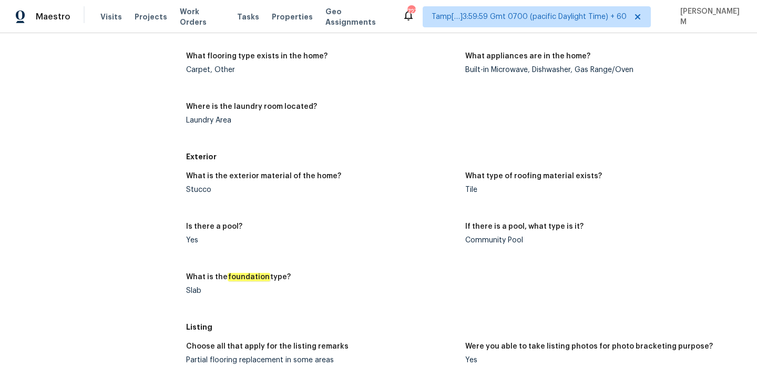
click at [468, 190] on div "Tile" at bounding box center [600, 189] width 271 height 7
copy div "Tile"
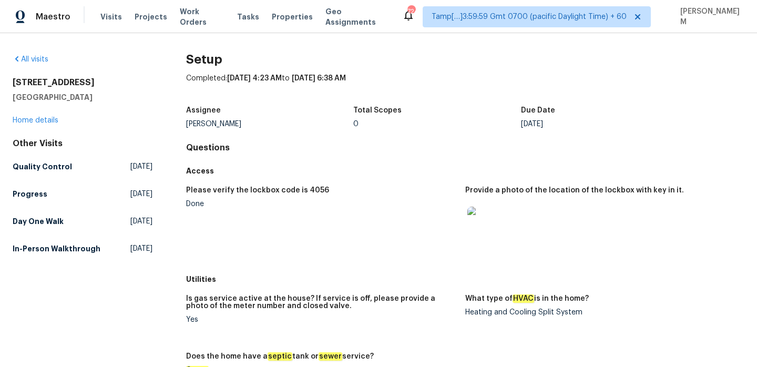
click at [35, 252] on h5 "In-Person Walkthrough" at bounding box center [57, 248] width 88 height 11
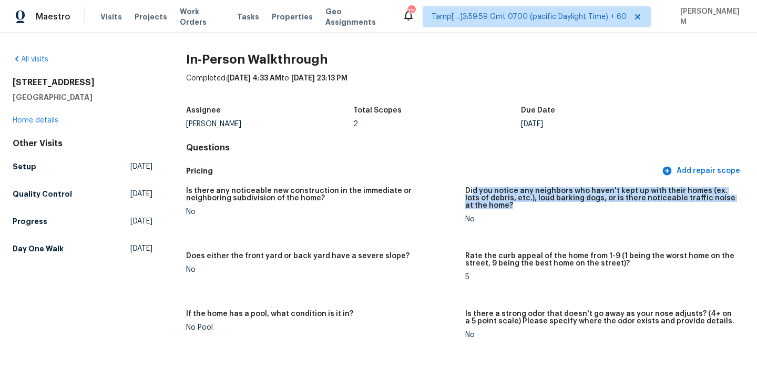
drag, startPoint x: 502, startPoint y: 213, endPoint x: 471, endPoint y: 188, distance: 39.6
click at [471, 188] on div "Did you notice any neighbors who haven't kept up with their homes (ex. lots of …" at bounding box center [600, 201] width 271 height 28
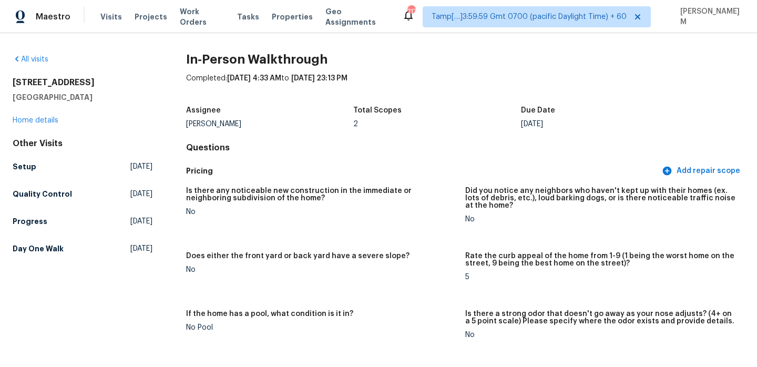
click at [48, 126] on div "All visits [STREET_ADDRESS] Home details Other Visits Setup [DATE] Quality Cont…" at bounding box center [83, 156] width 140 height 204
click at [49, 119] on link "Home details" at bounding box center [36, 120] width 46 height 7
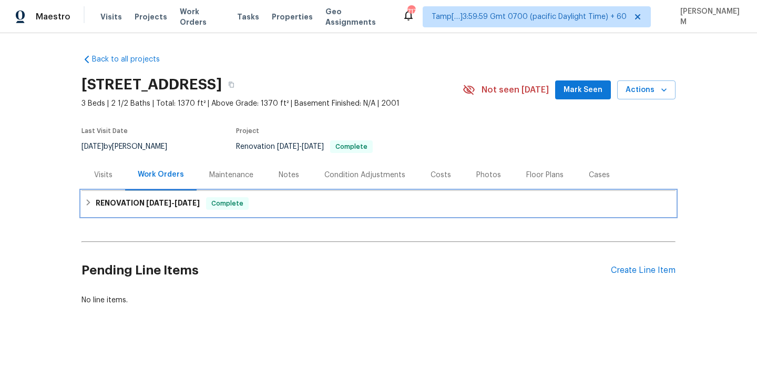
click at [317, 210] on div "RENOVATION [DATE] - [DATE] Complete" at bounding box center [379, 203] width 588 height 13
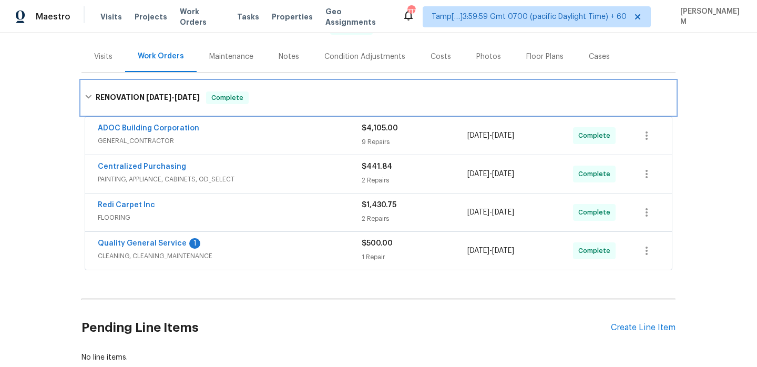
scroll to position [122, 0]
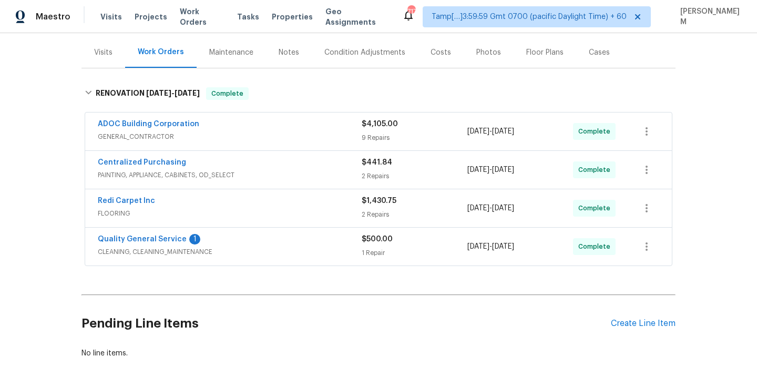
click at [302, 131] on div "ADOC Building Corporation" at bounding box center [230, 125] width 264 height 13
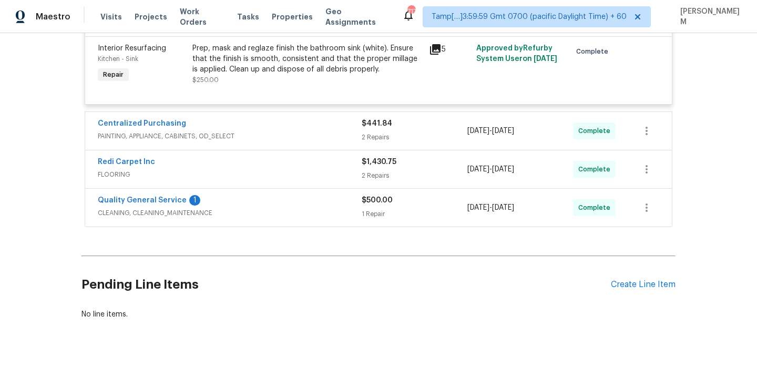
scroll to position [1077, 0]
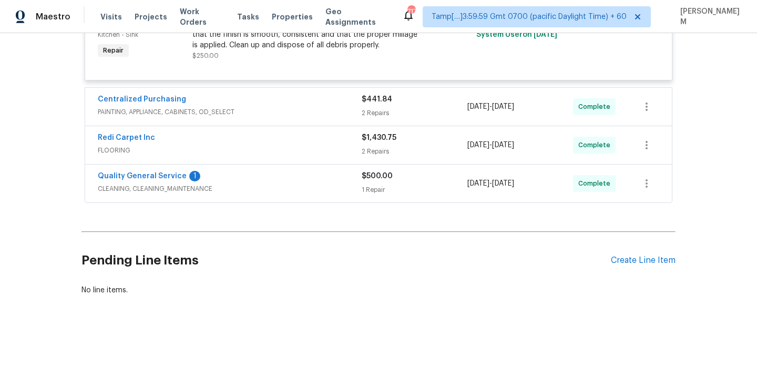
click at [324, 114] on span "PAINTING, APPLIANCE, CABINETS, OD_SELECT" at bounding box center [230, 112] width 264 height 11
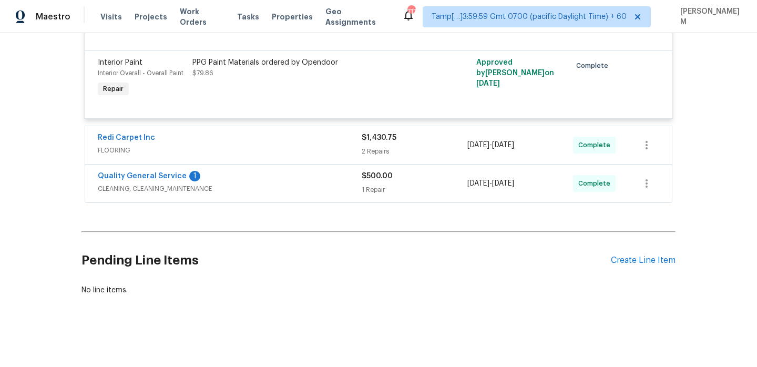
scroll to position [1215, 0]
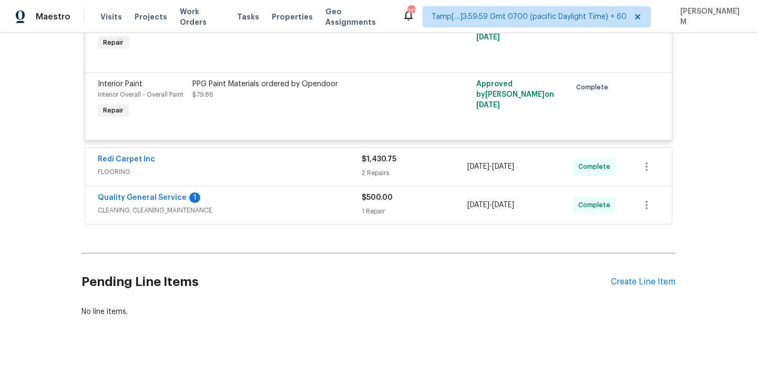
click at [300, 172] on span "FLOORING" at bounding box center [230, 172] width 264 height 11
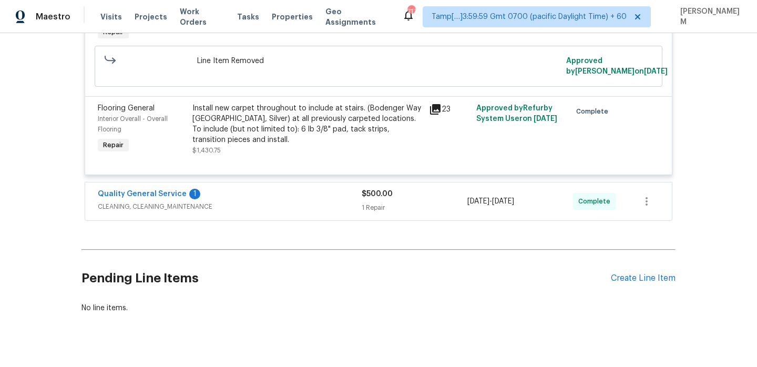
scroll to position [1451, 0]
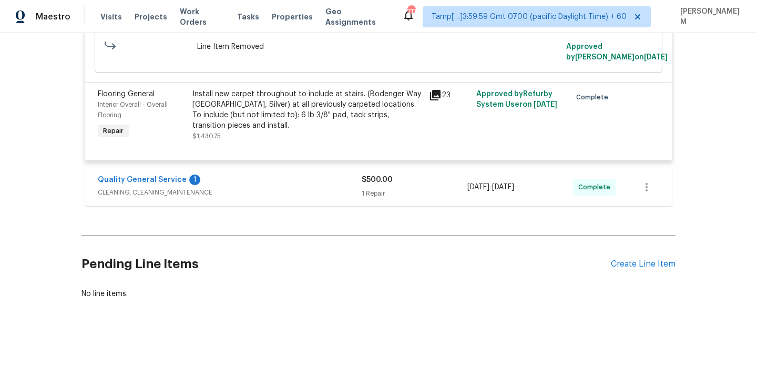
click at [289, 197] on span "CLEANING, CLEANING_MAINTENANCE" at bounding box center [230, 192] width 264 height 11
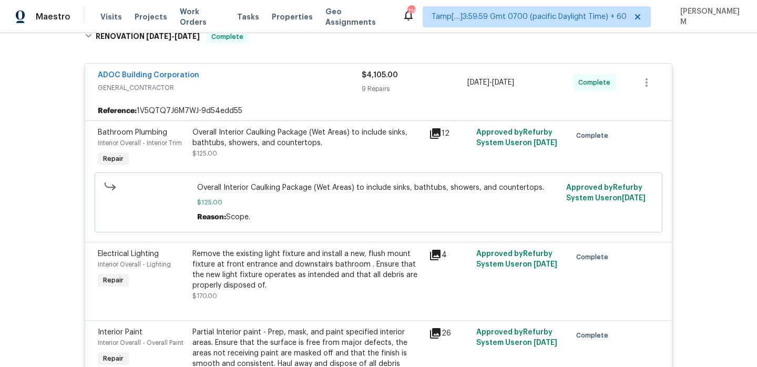
scroll to position [182, 0]
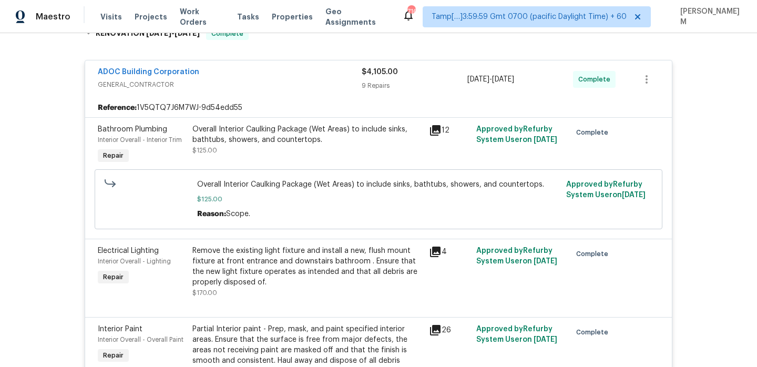
click at [436, 136] on icon at bounding box center [435, 130] width 11 height 11
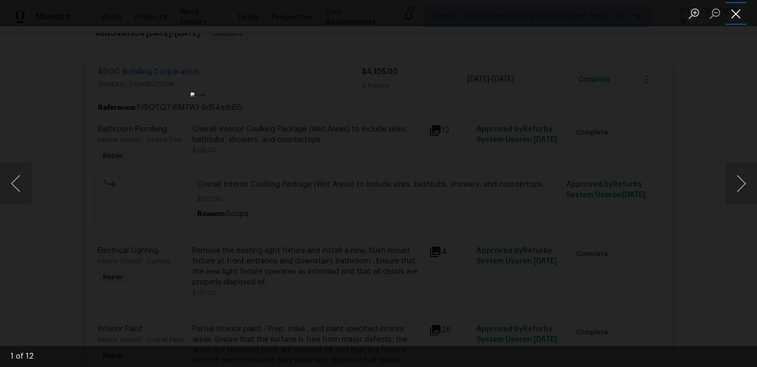
click at [736, 19] on button "Close lightbox" at bounding box center [735, 13] width 21 height 18
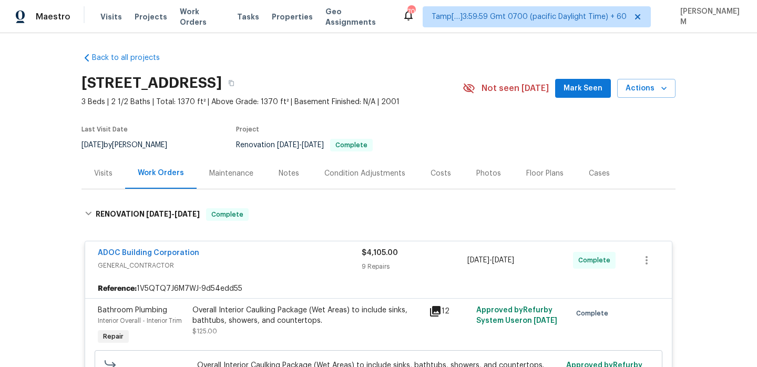
scroll to position [0, 0]
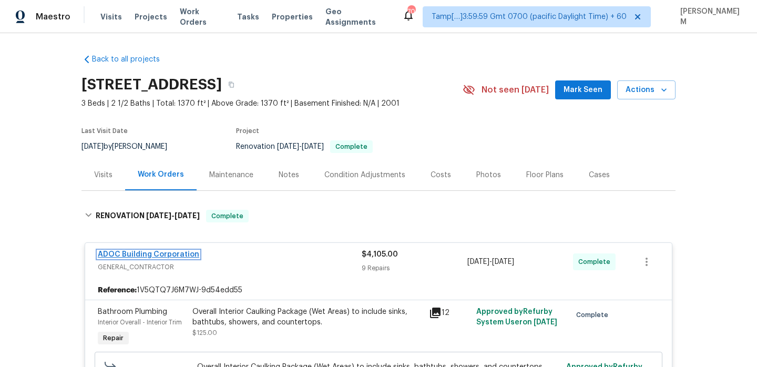
click at [154, 258] on link "ADOC Building Corporation" at bounding box center [148, 254] width 101 height 7
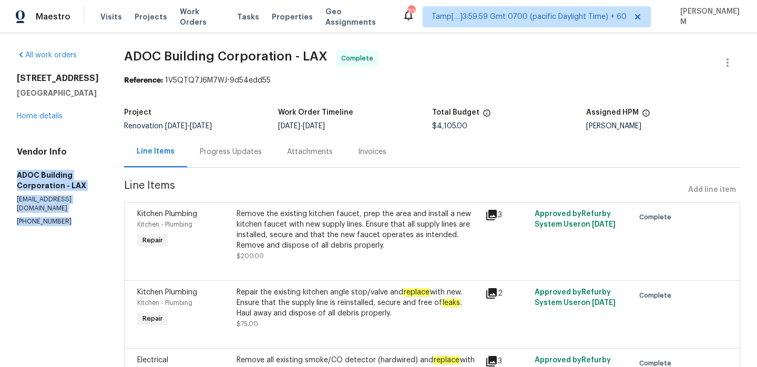
drag, startPoint x: 16, startPoint y: 186, endPoint x: 81, endPoint y: 224, distance: 75.9
copy div "ADOC Building Corporation - LAX [EMAIL_ADDRESS][DOMAIN_NAME] [PHONE_NUMBER]"
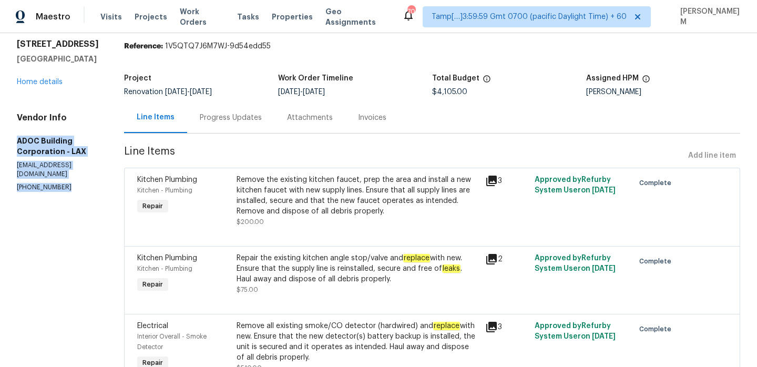
scroll to position [8, 0]
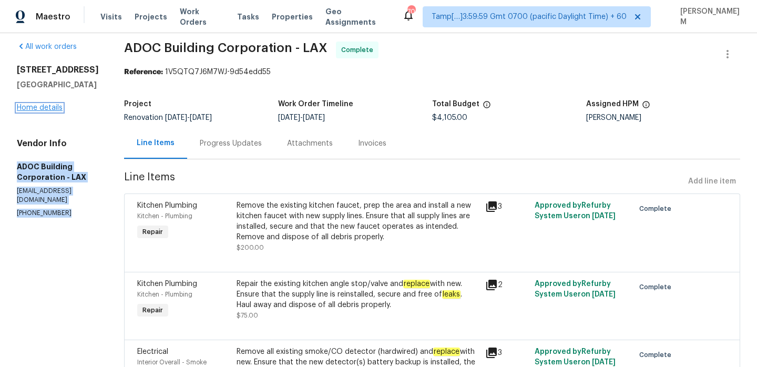
click at [49, 111] on link "Home details" at bounding box center [40, 107] width 46 height 7
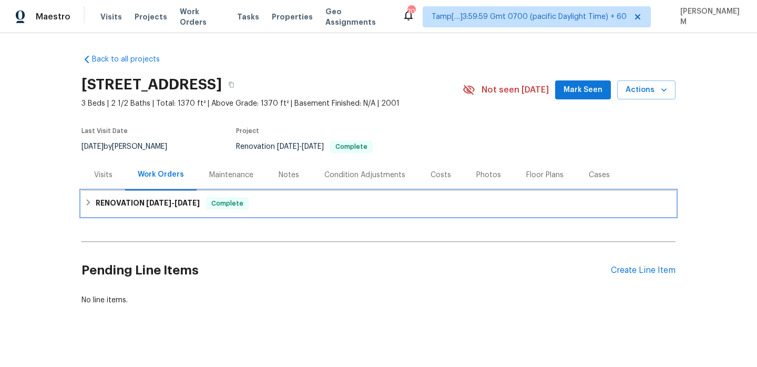
click at [273, 210] on div "RENOVATION [DATE] - [DATE] Complete" at bounding box center [379, 203] width 588 height 13
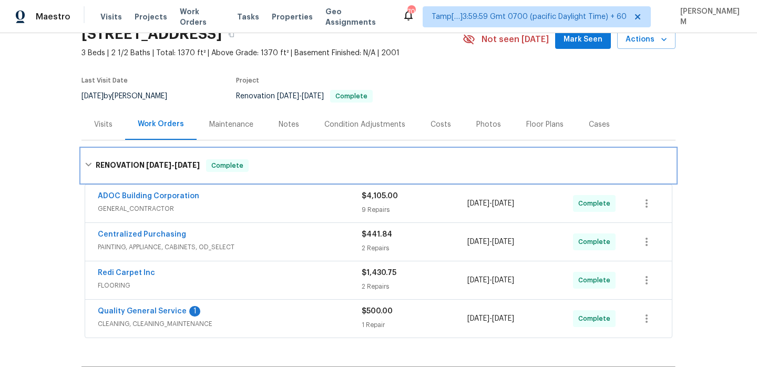
scroll to position [76, 0]
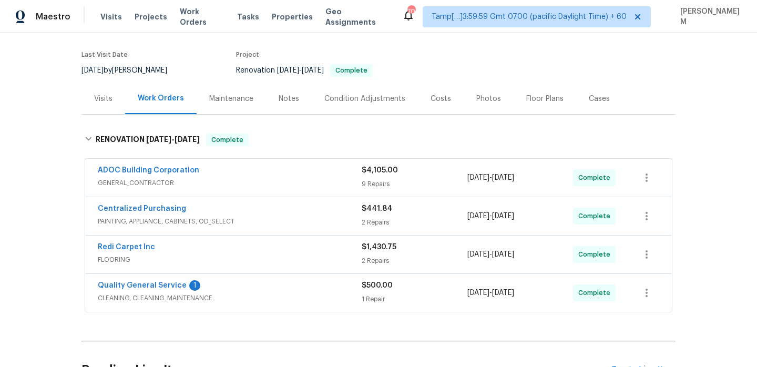
click at [297, 227] on span "PAINTING, APPLIANCE, CABINETS, OD_SELECT" at bounding box center [230, 221] width 264 height 11
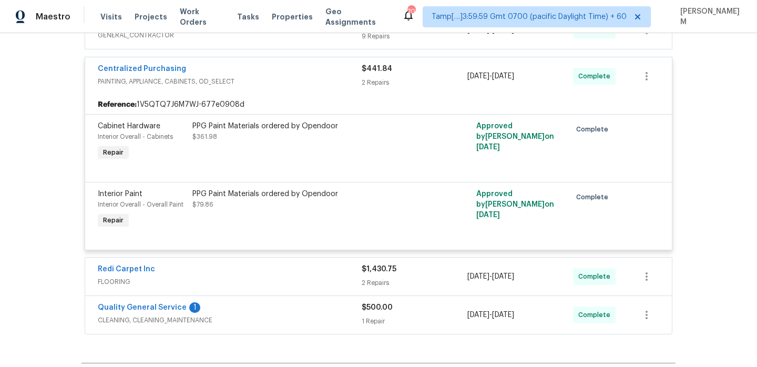
scroll to position [259, 0]
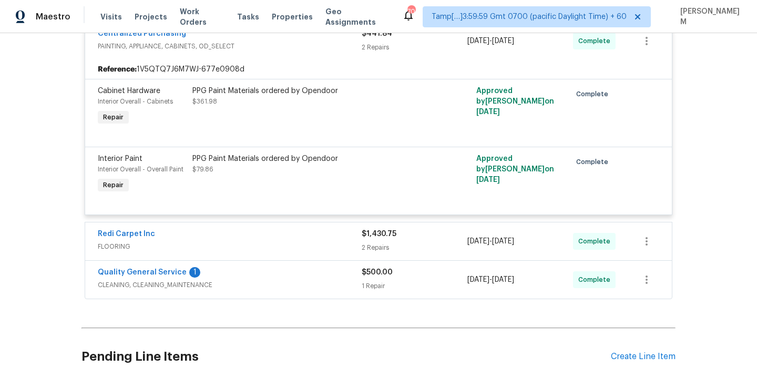
click at [283, 241] on div "Redi Carpet Inc" at bounding box center [230, 235] width 264 height 13
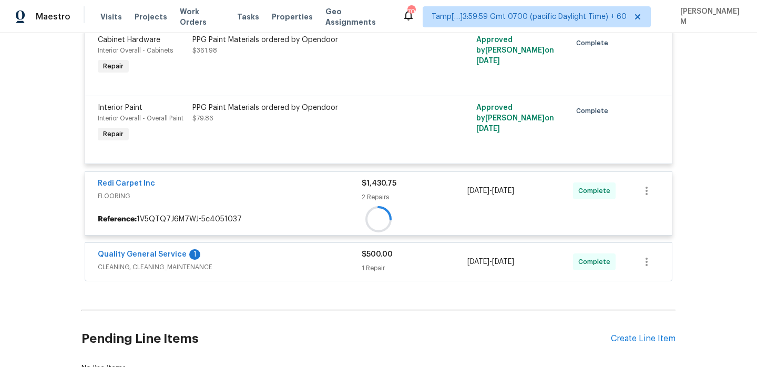
scroll to position [311, 0]
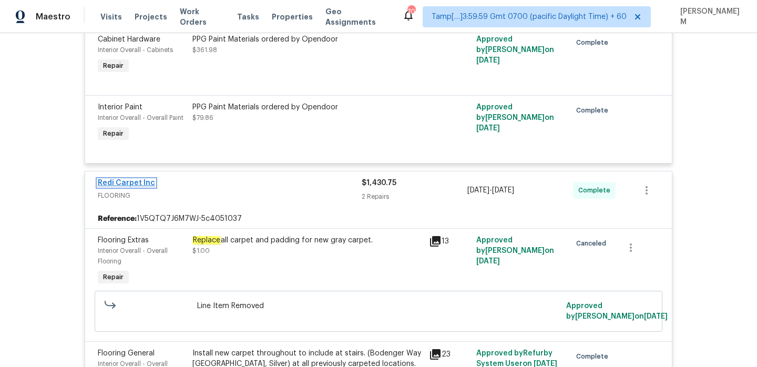
click at [146, 187] on link "Redi Carpet Inc" at bounding box center [126, 182] width 57 height 7
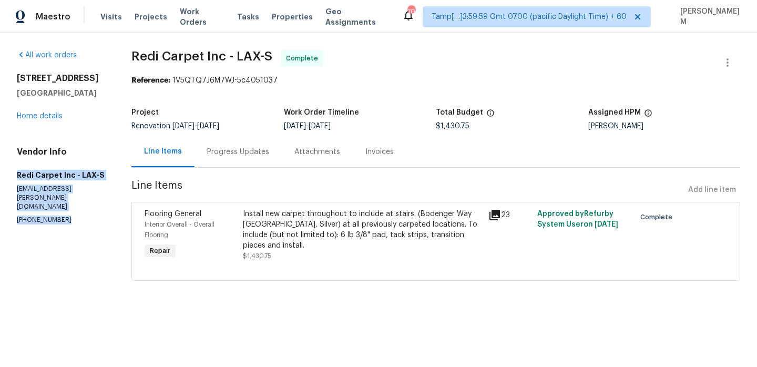
drag, startPoint x: 16, startPoint y: 183, endPoint x: 80, endPoint y: 218, distance: 73.1
click at [80, 218] on div "All work orders [STREET_ADDRESS] Home details Vendor Info Redi Carpet Inc - LAX…" at bounding box center [378, 171] width 757 height 277
copy div "Redi Carpet Inc - LAX-S [EMAIL_ADDRESS][PERSON_NAME][DOMAIN_NAME] [PHONE_NUMBER]"
click at [46, 120] on link "Home details" at bounding box center [40, 115] width 46 height 7
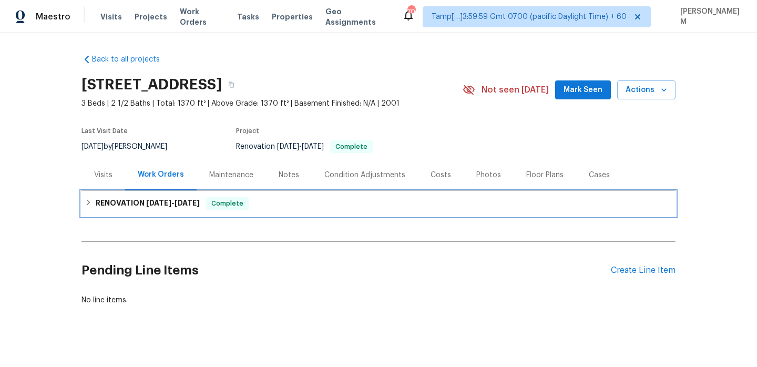
click at [190, 210] on h6 "RENOVATION [DATE] - [DATE]" at bounding box center [148, 203] width 104 height 13
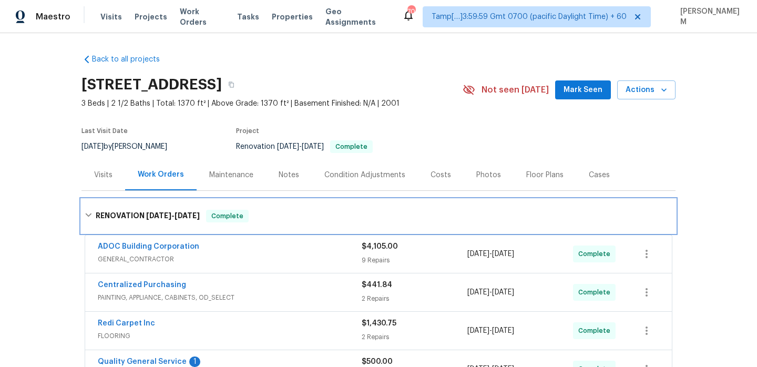
scroll to position [114, 0]
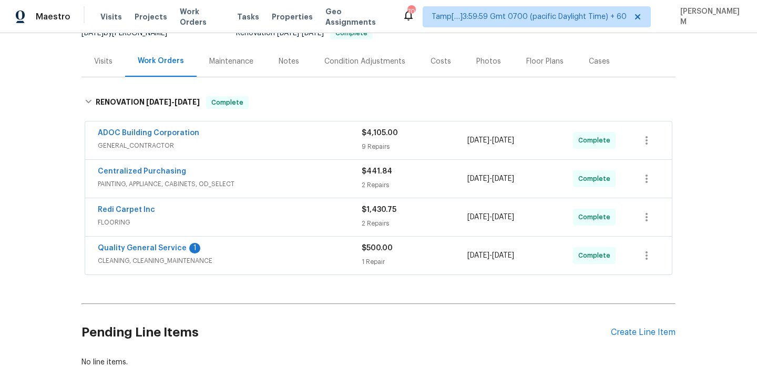
click at [226, 255] on div "Quality General Service 1" at bounding box center [230, 249] width 264 height 13
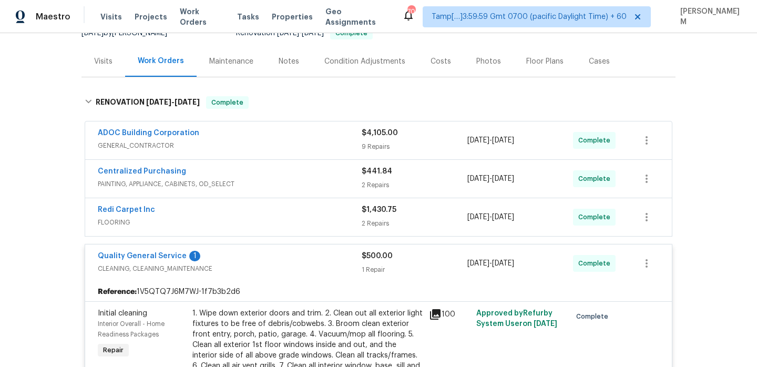
scroll to position [0, 0]
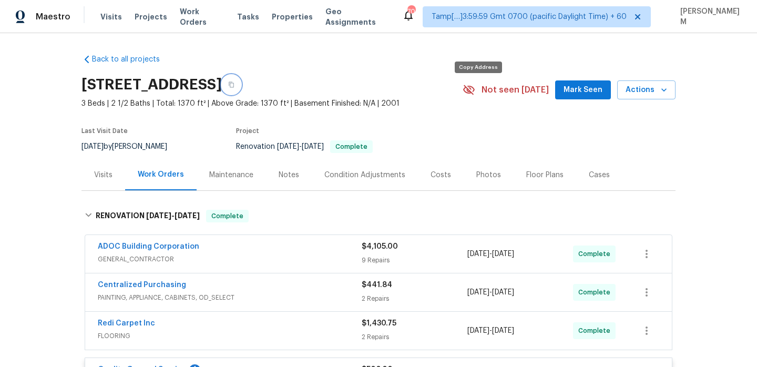
click at [234, 87] on icon "button" at bounding box center [231, 84] width 6 height 6
